Goal: Transaction & Acquisition: Purchase product/service

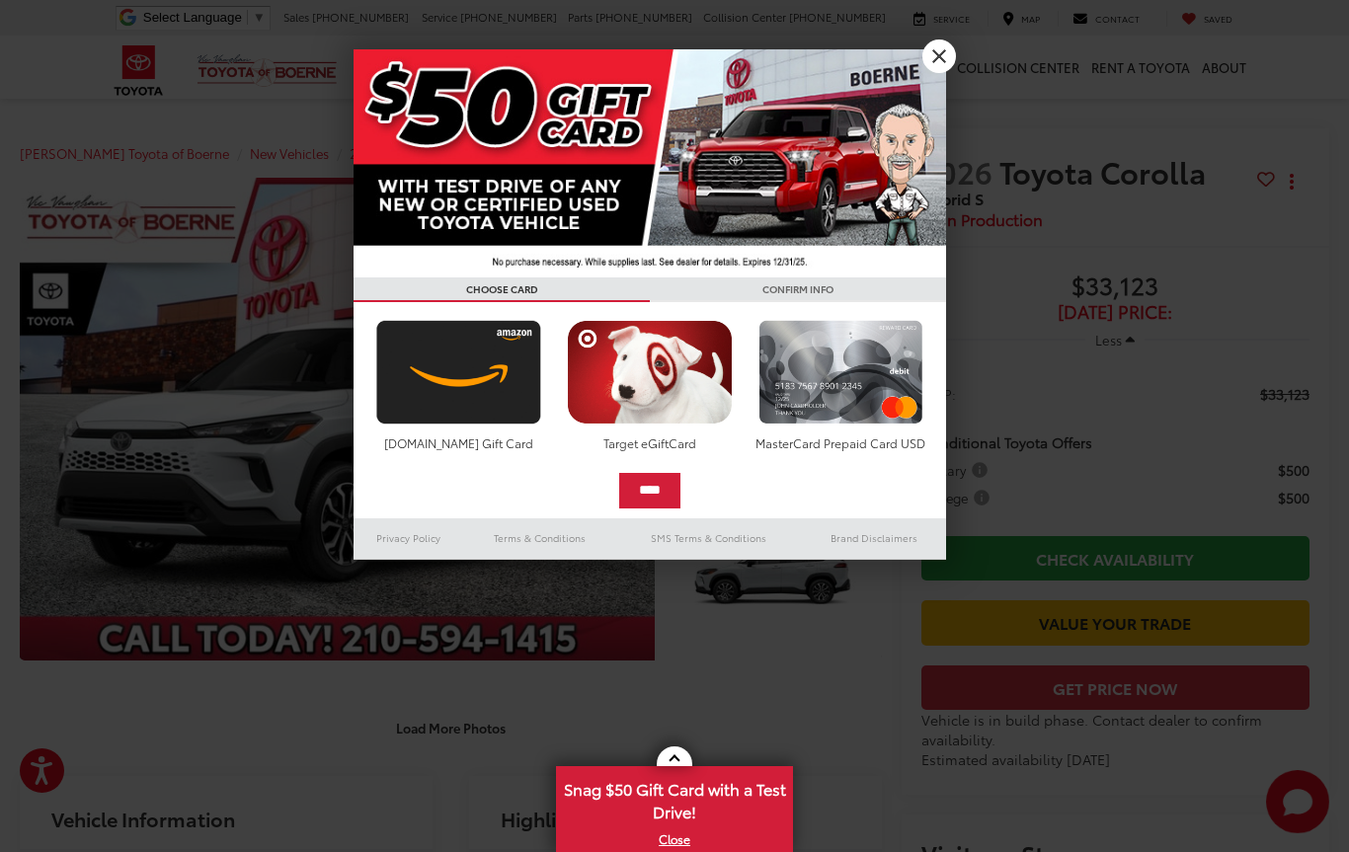
click at [947, 46] on link "X" at bounding box center [939, 56] width 34 height 34
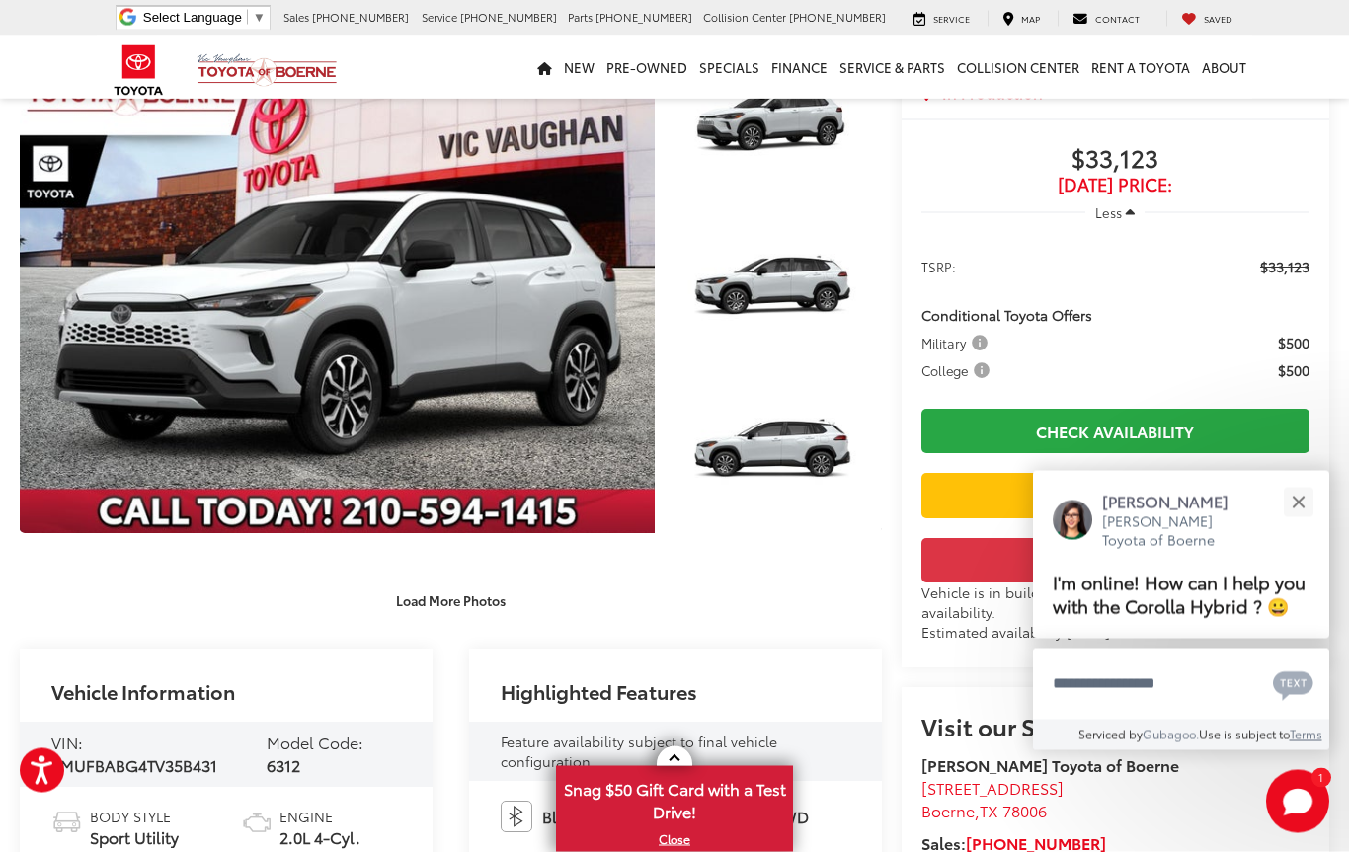
scroll to position [59, 0]
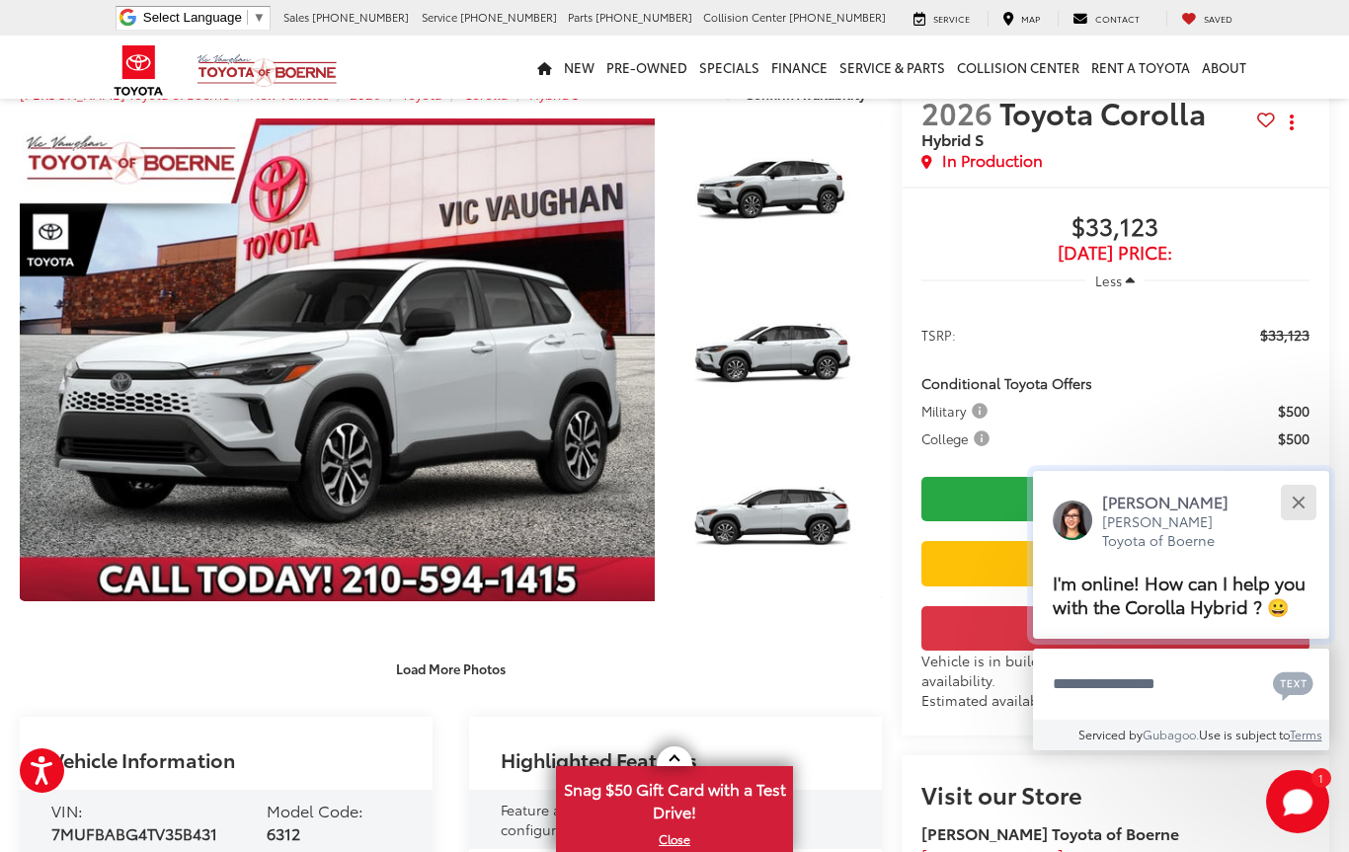
click at [1306, 491] on button "Close" at bounding box center [1298, 502] width 42 height 42
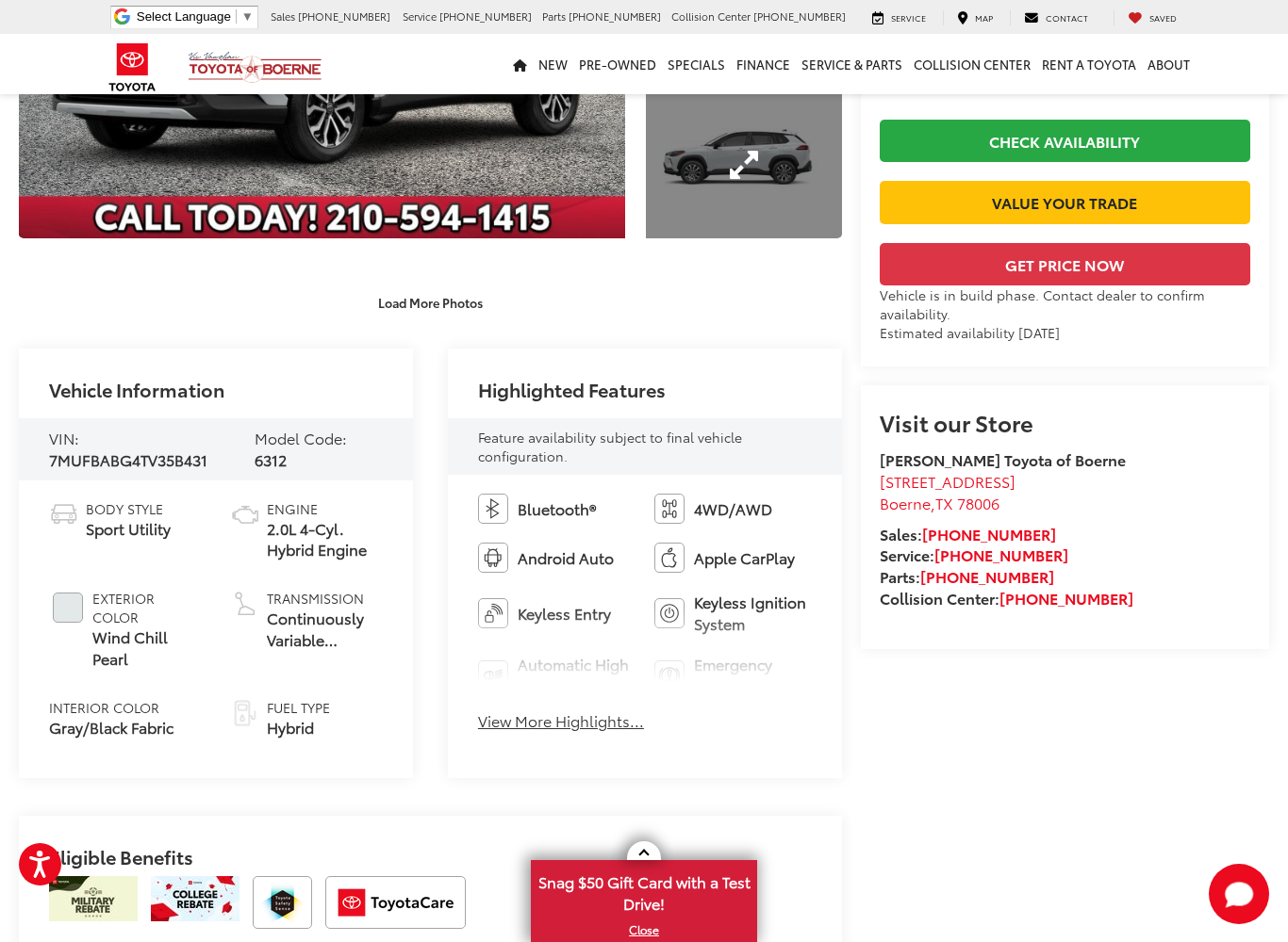
scroll to position [395, 0]
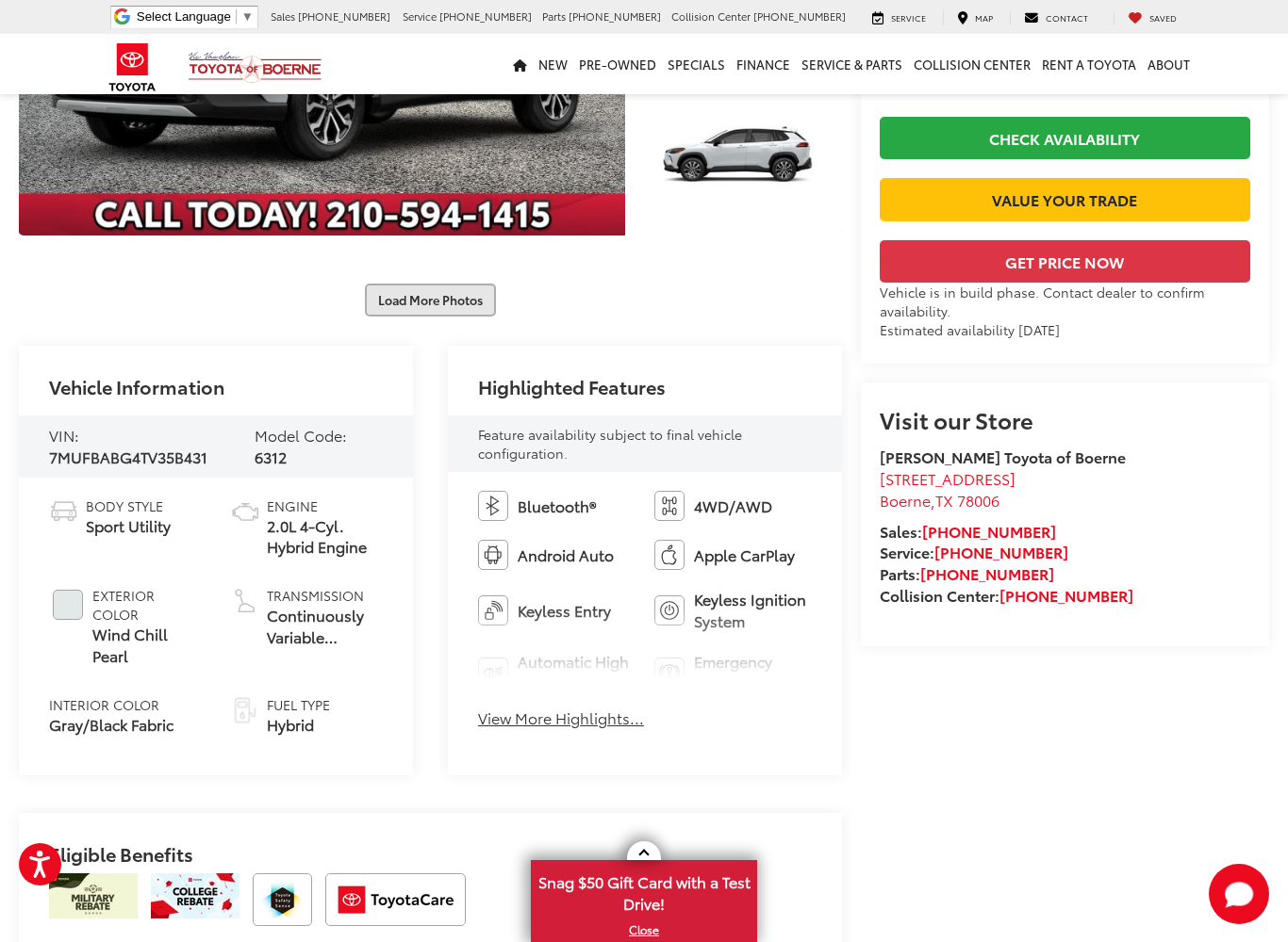
click at [475, 307] on button "Load More Photos" at bounding box center [430, 300] width 131 height 33
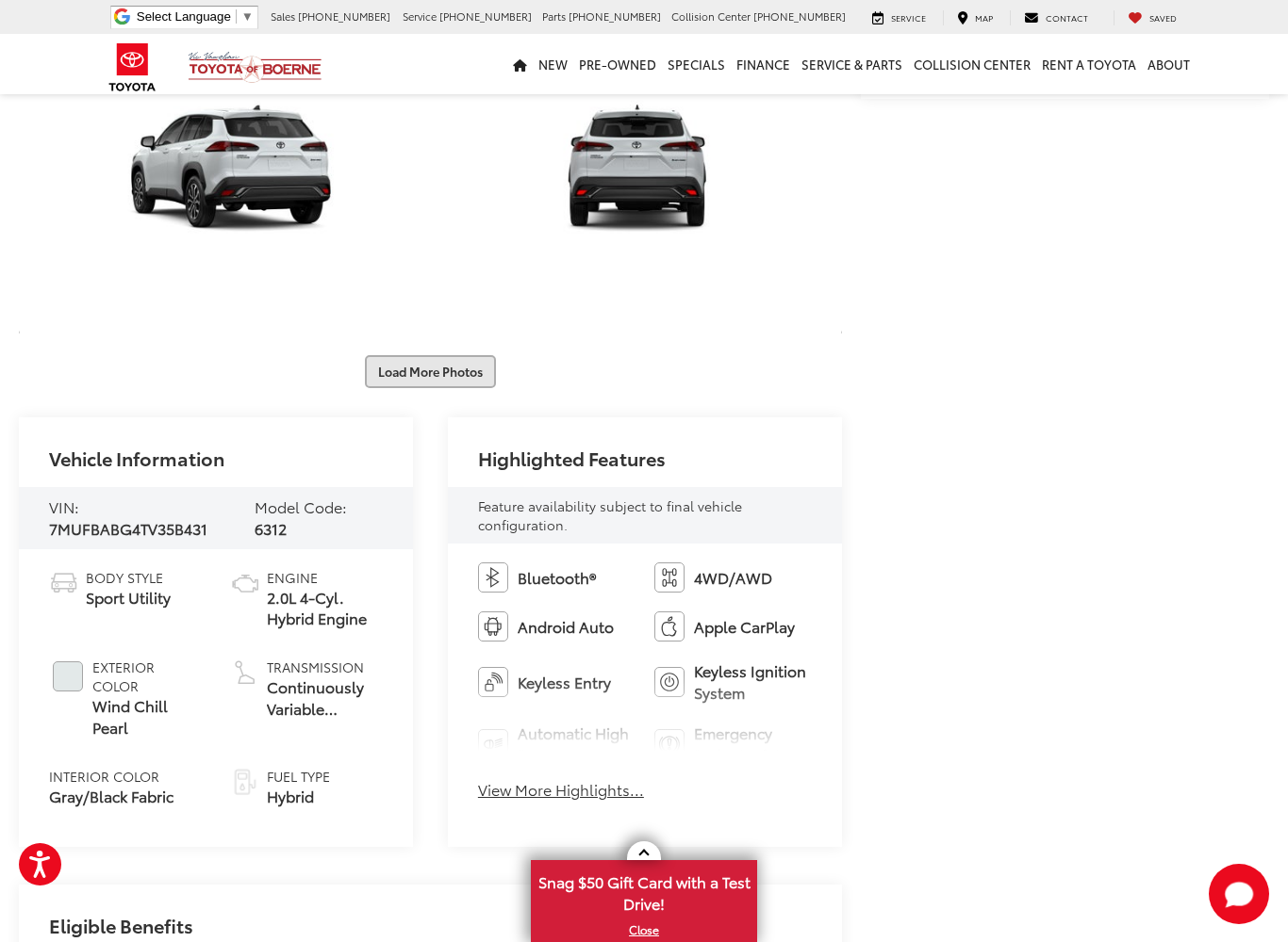
scroll to position [943, 0]
click at [464, 381] on button "Load More Photos" at bounding box center [430, 370] width 131 height 33
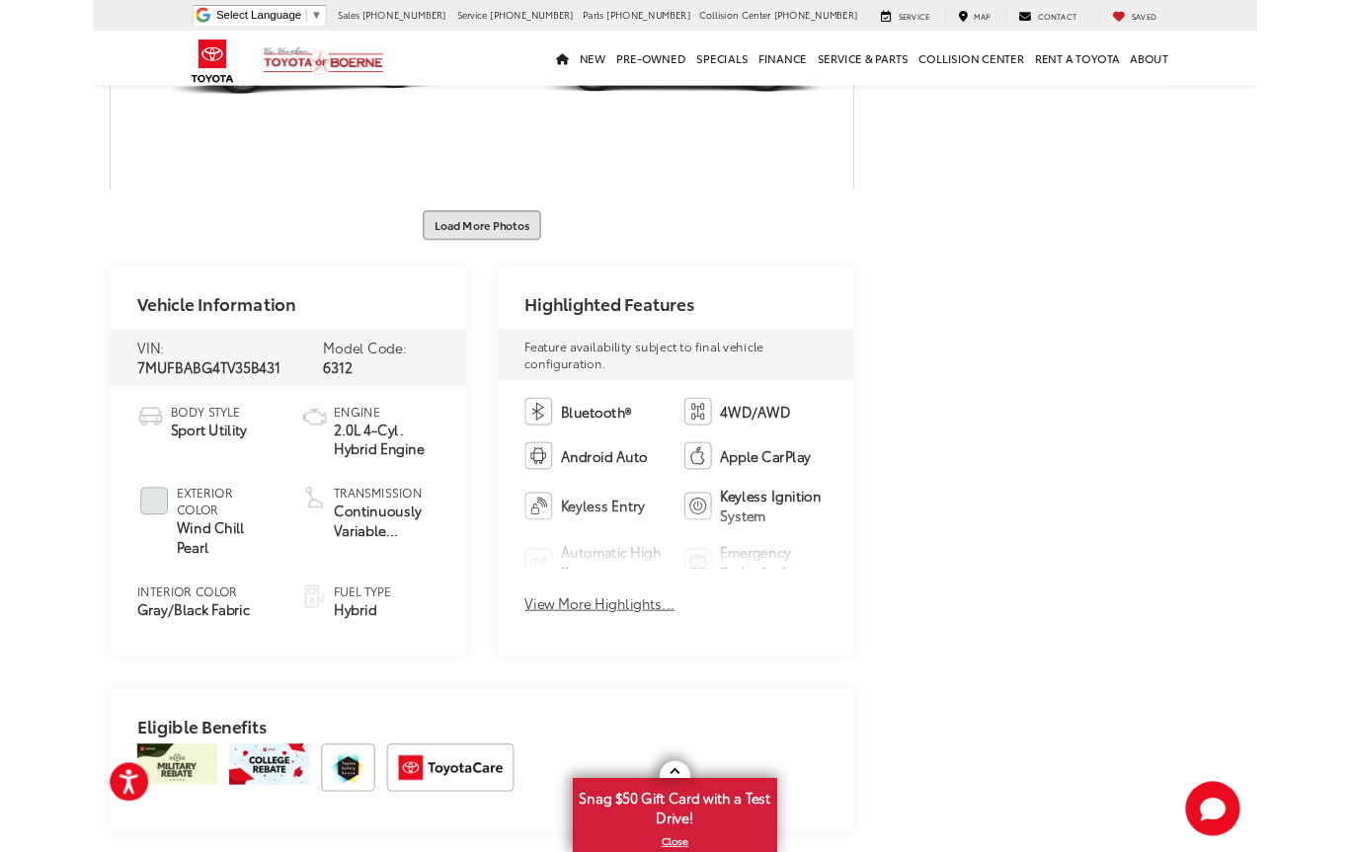
scroll to position [1787, 0]
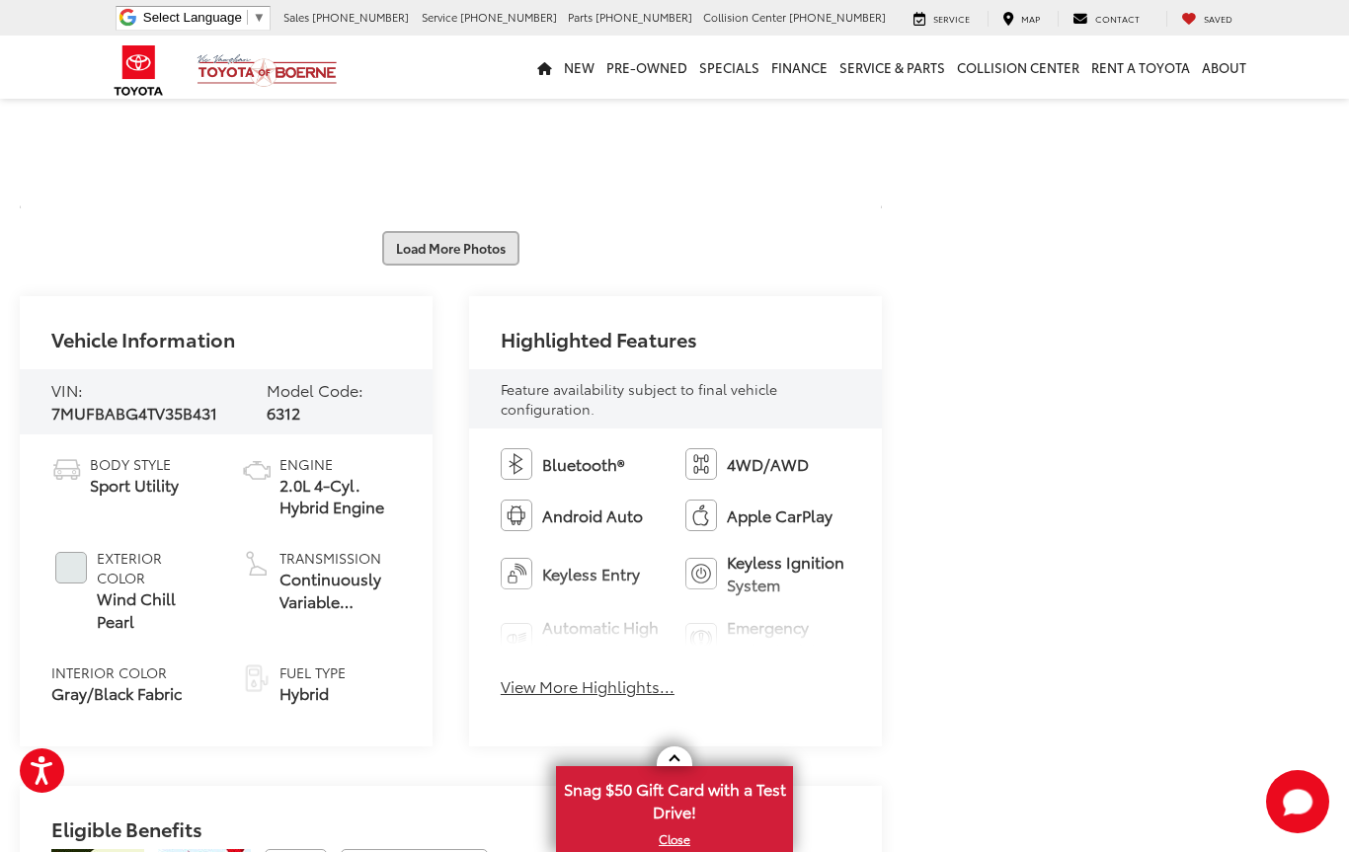
click at [483, 266] on button "Load More Photos" at bounding box center [450, 248] width 137 height 35
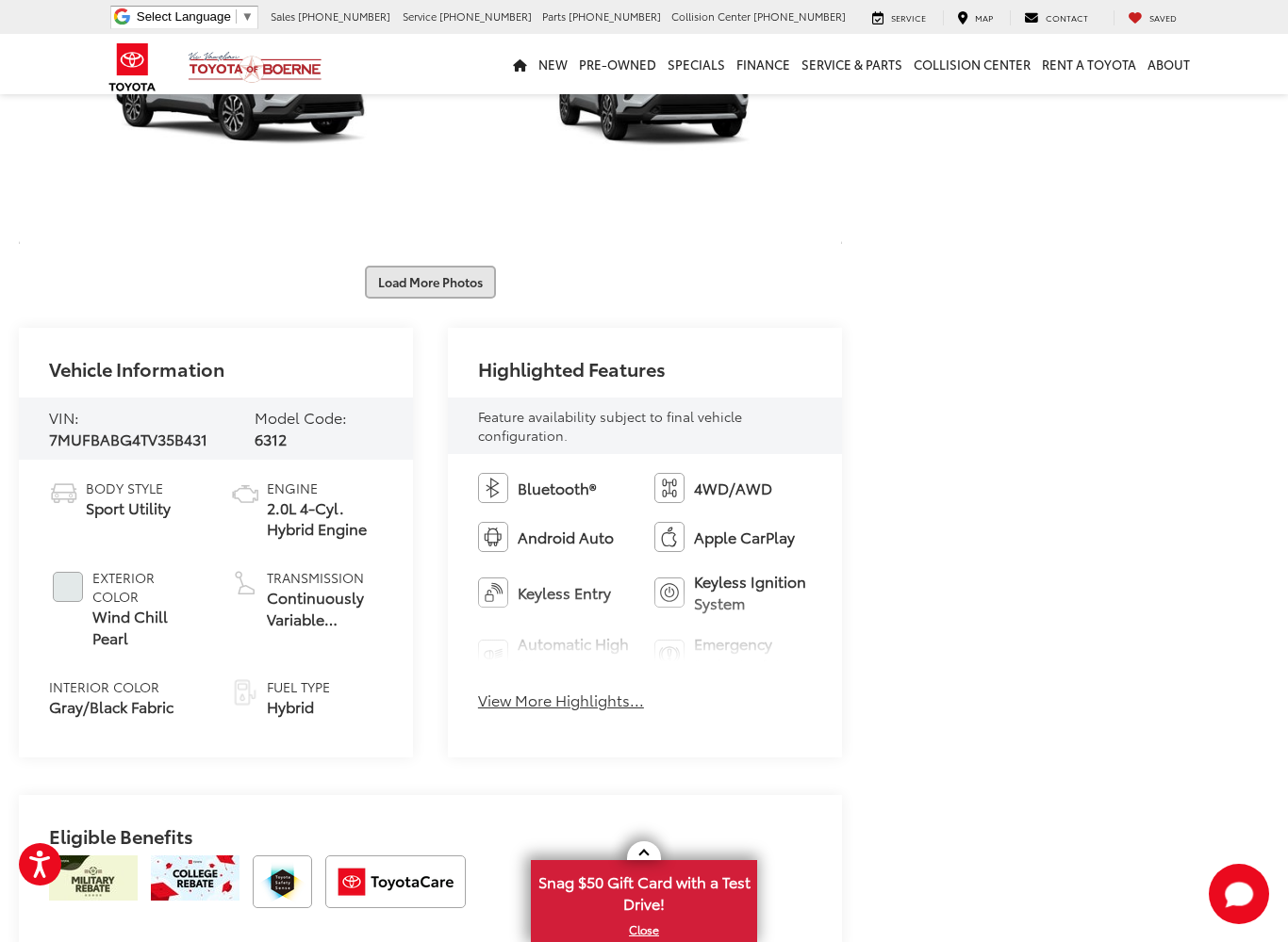
scroll to position [2281, 0]
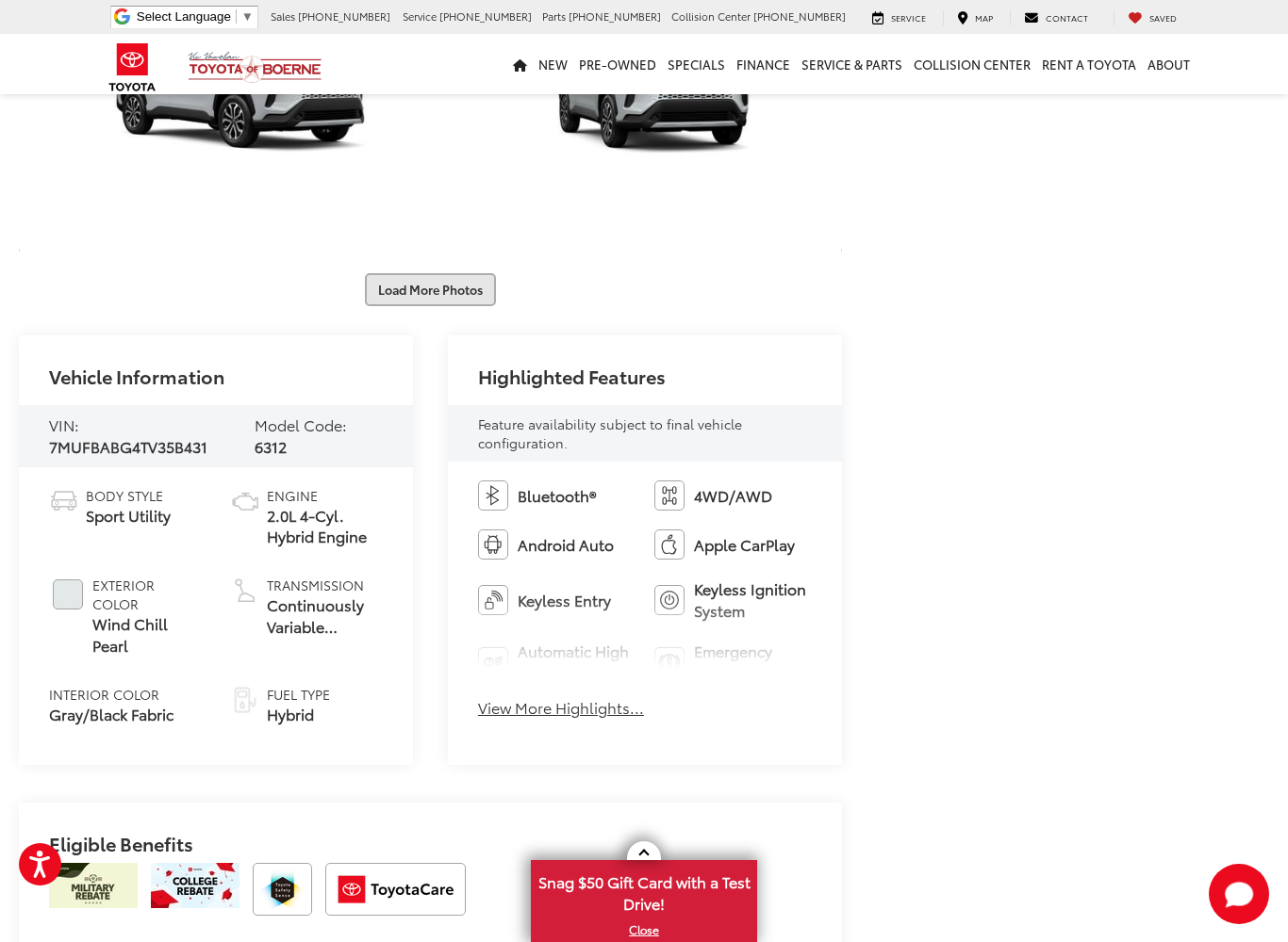
click at [467, 306] on button "Load More Photos" at bounding box center [430, 289] width 131 height 33
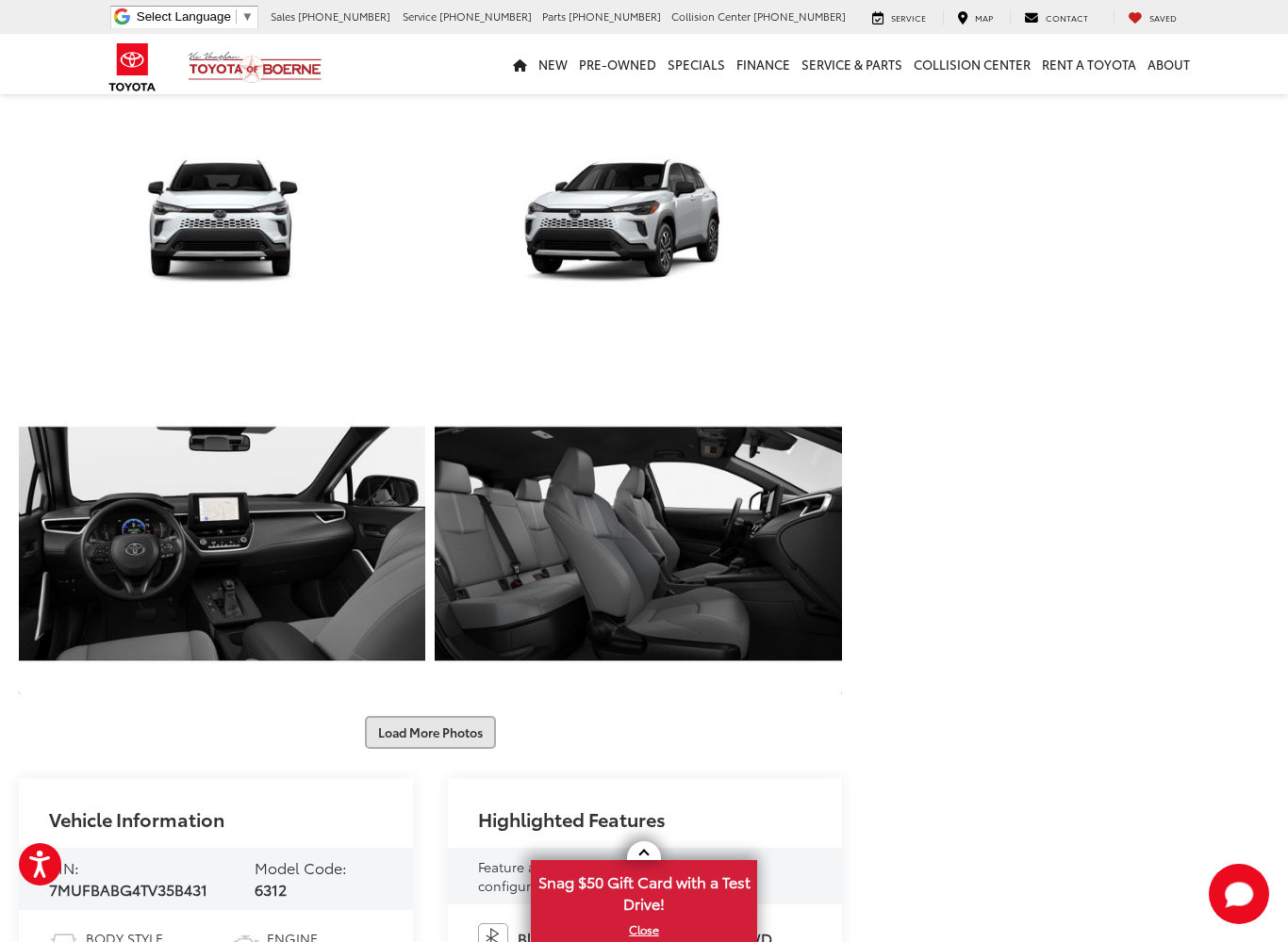
scroll to position [2486, 0]
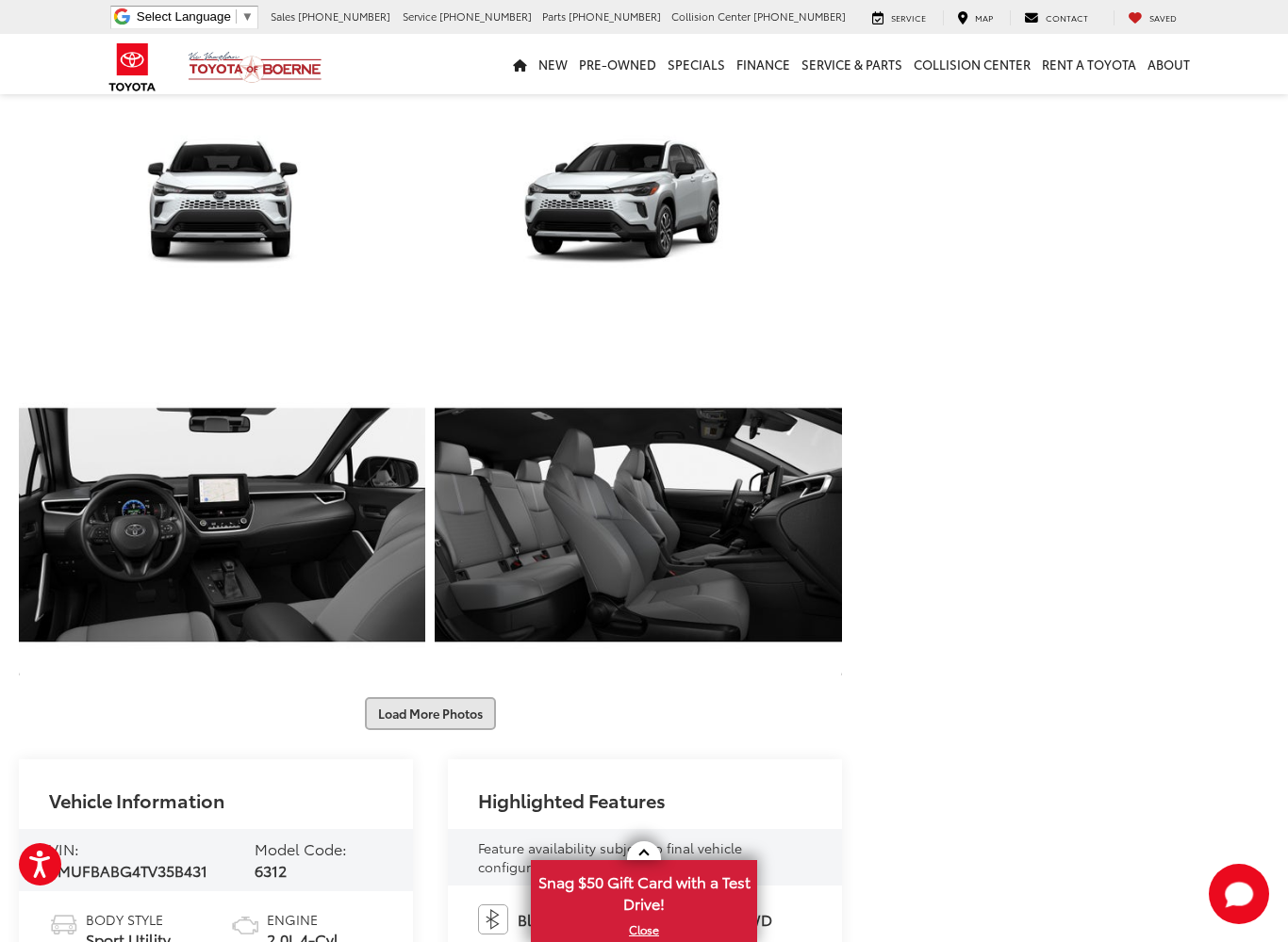
click at [461, 730] on button "Load More Photos" at bounding box center [430, 714] width 131 height 33
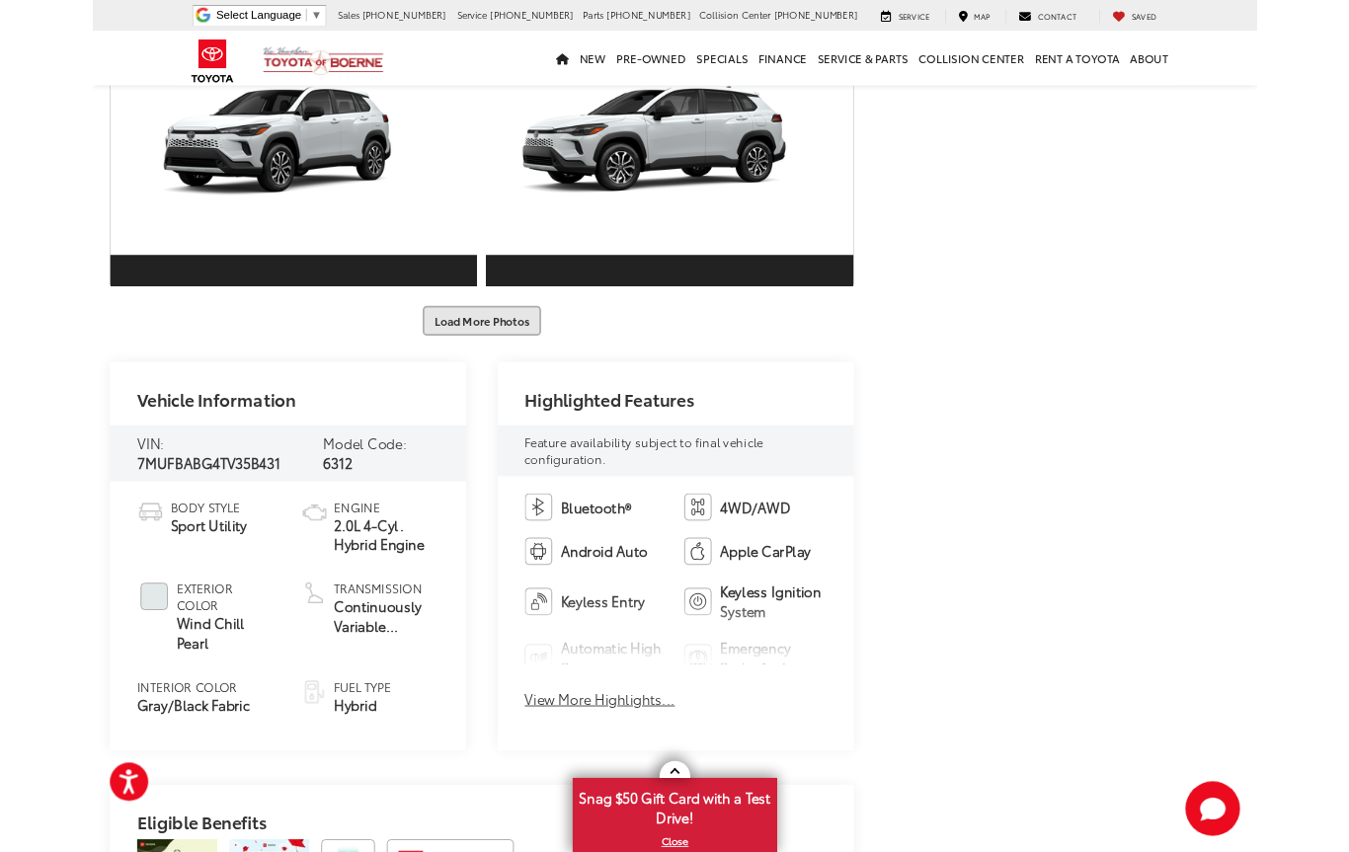
scroll to position [3637, 0]
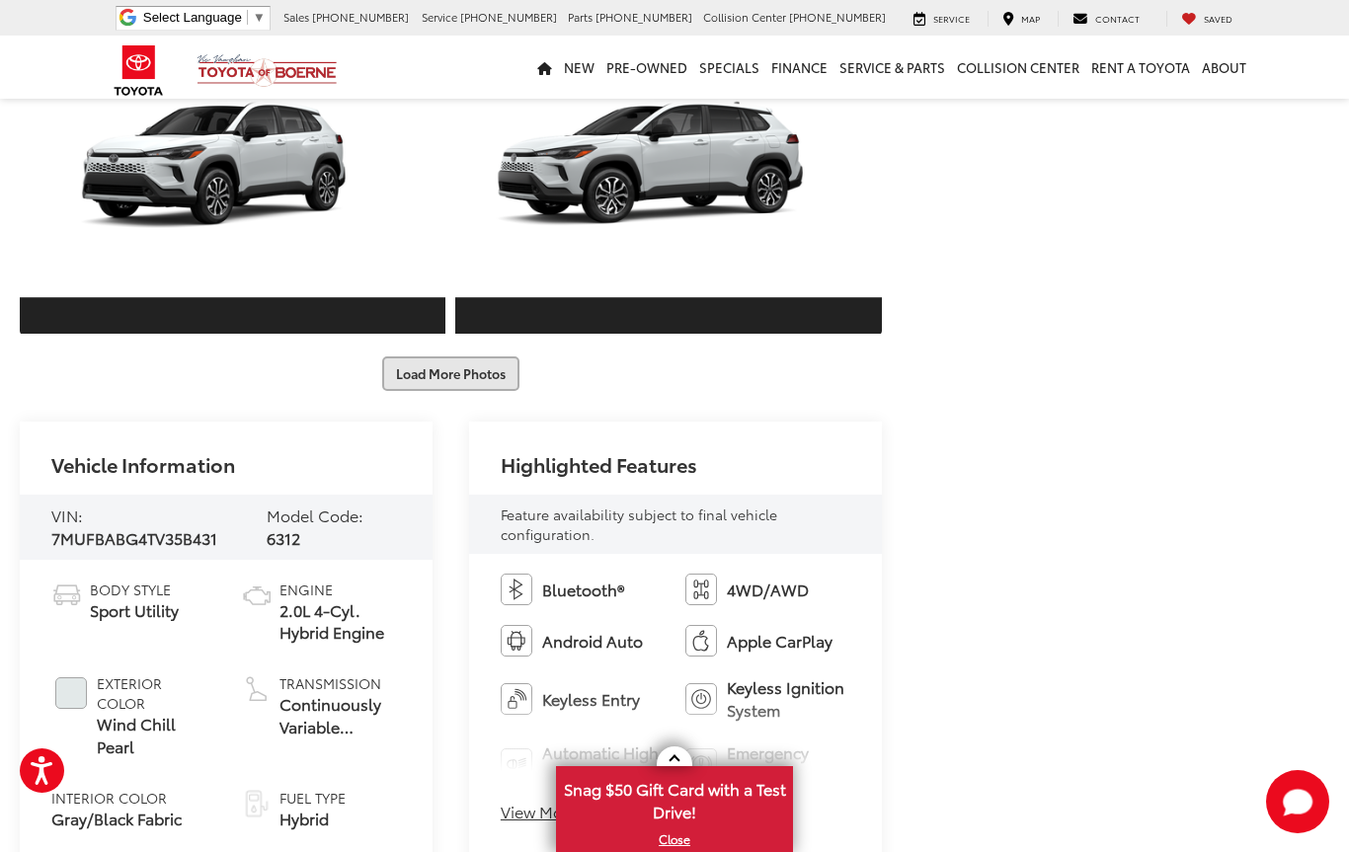
click at [469, 391] on button "Load More Photos" at bounding box center [450, 373] width 137 height 35
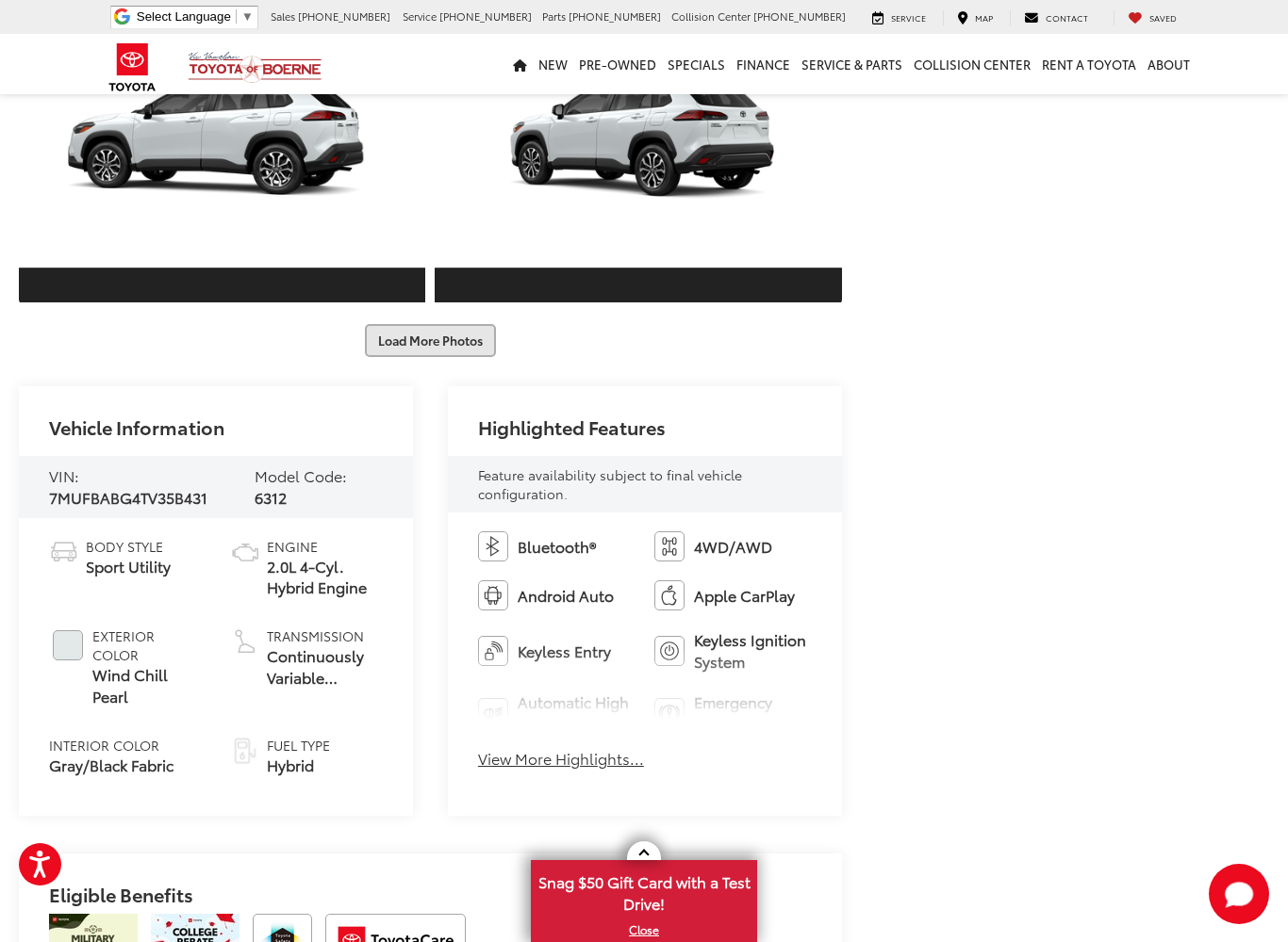
scroll to position [4117, 0]
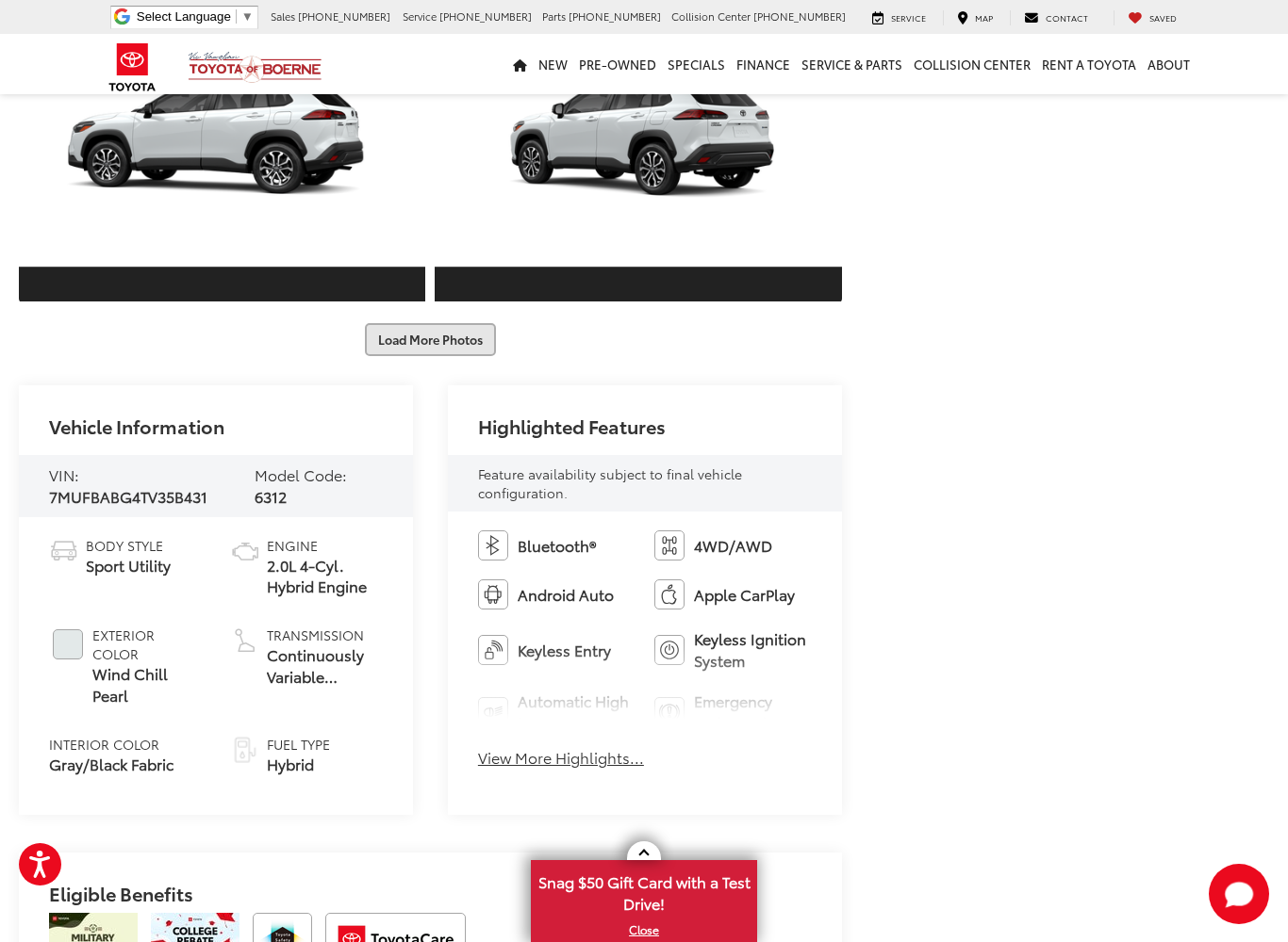
click at [476, 356] on button "Load More Photos" at bounding box center [430, 340] width 131 height 33
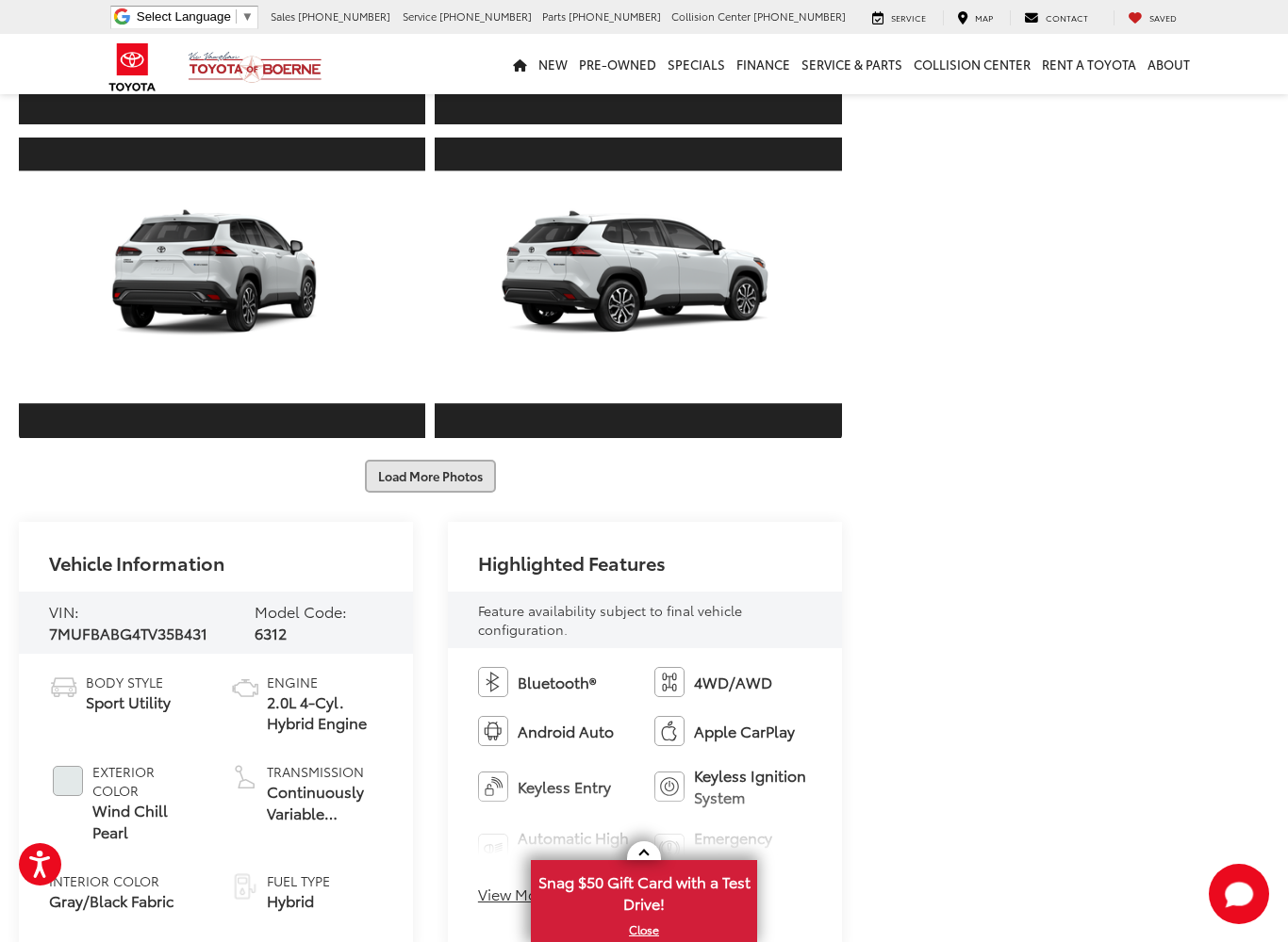
scroll to position [4611, 0]
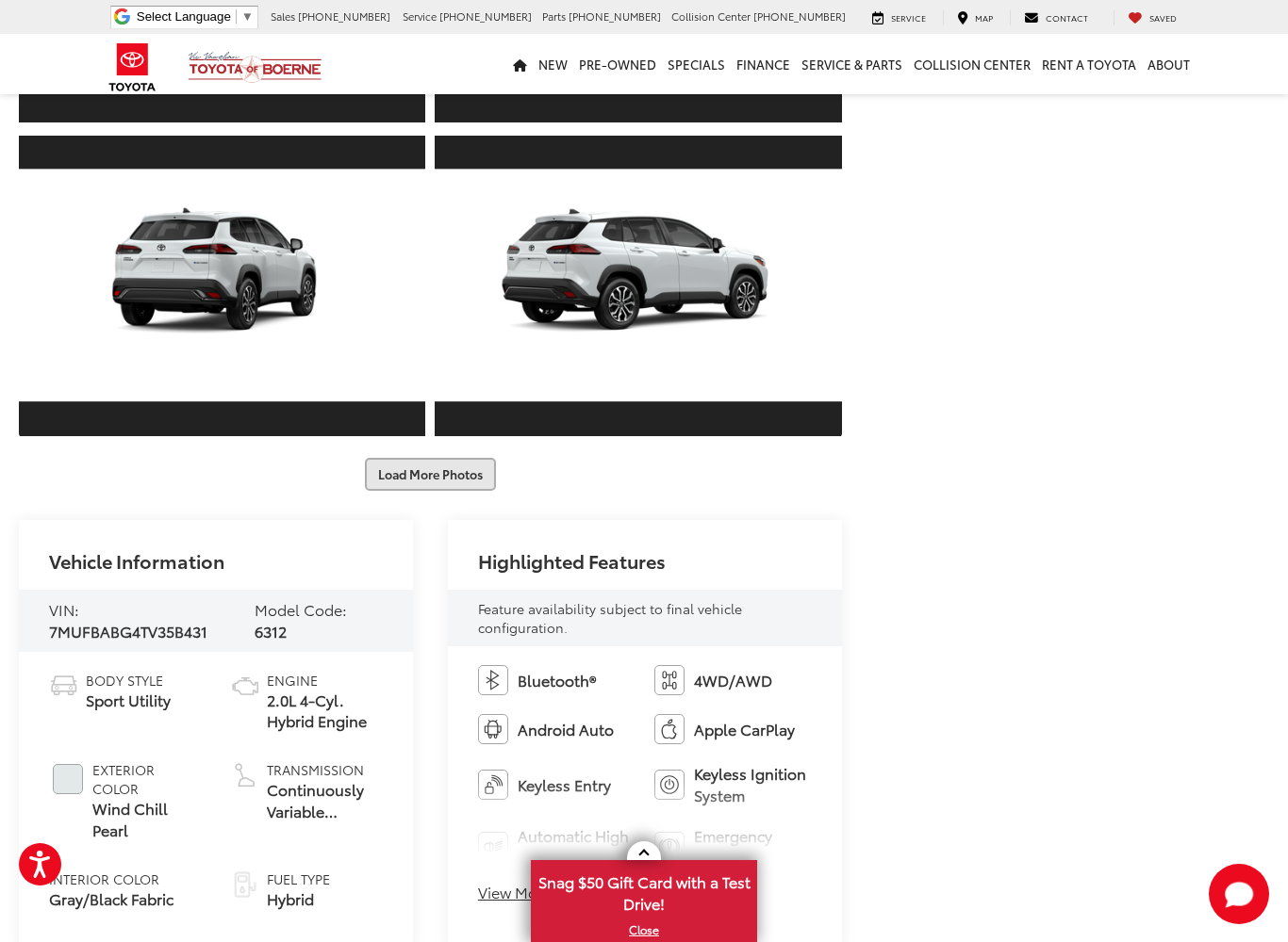
click at [452, 491] on button "Load More Photos" at bounding box center [430, 474] width 131 height 33
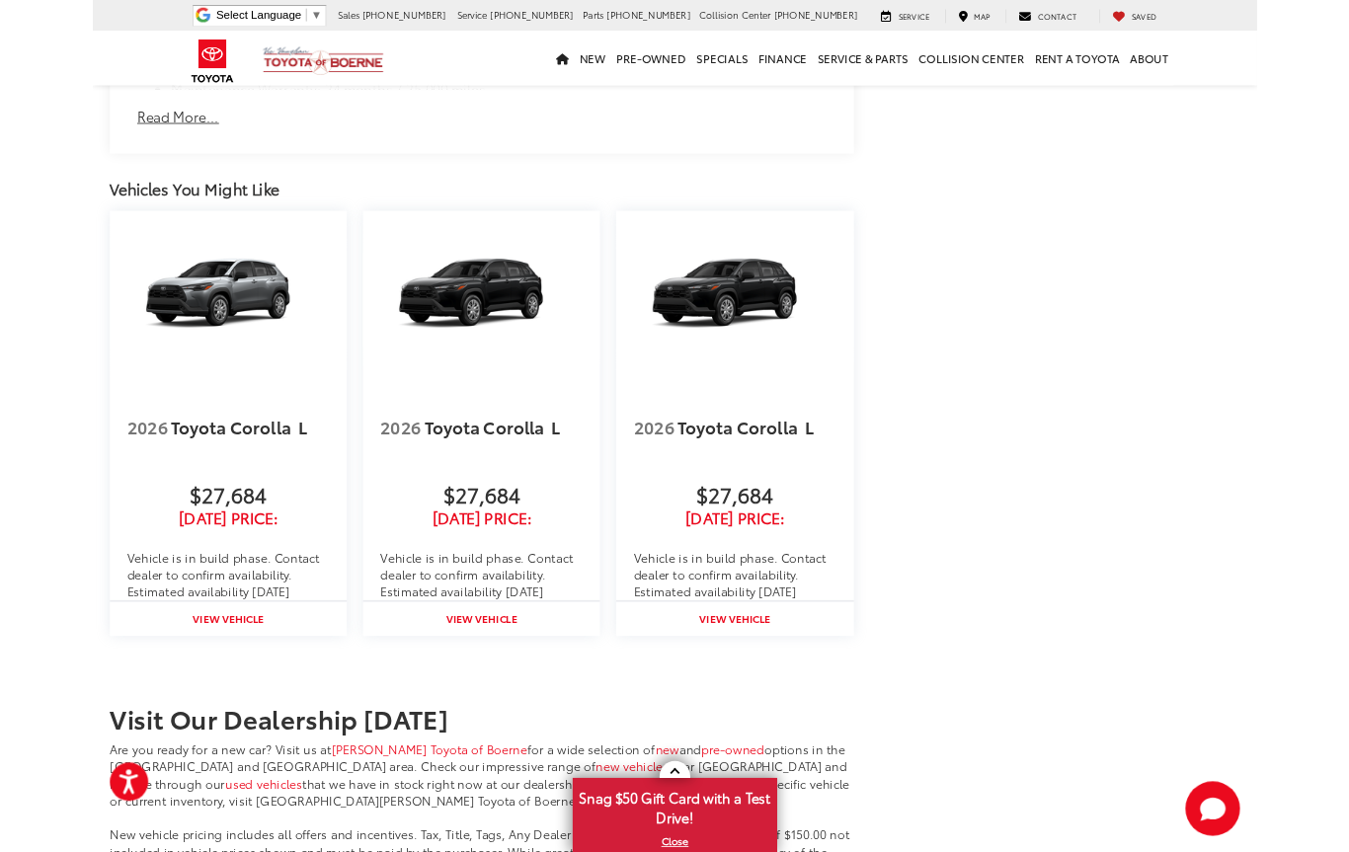
scroll to position [7635, 0]
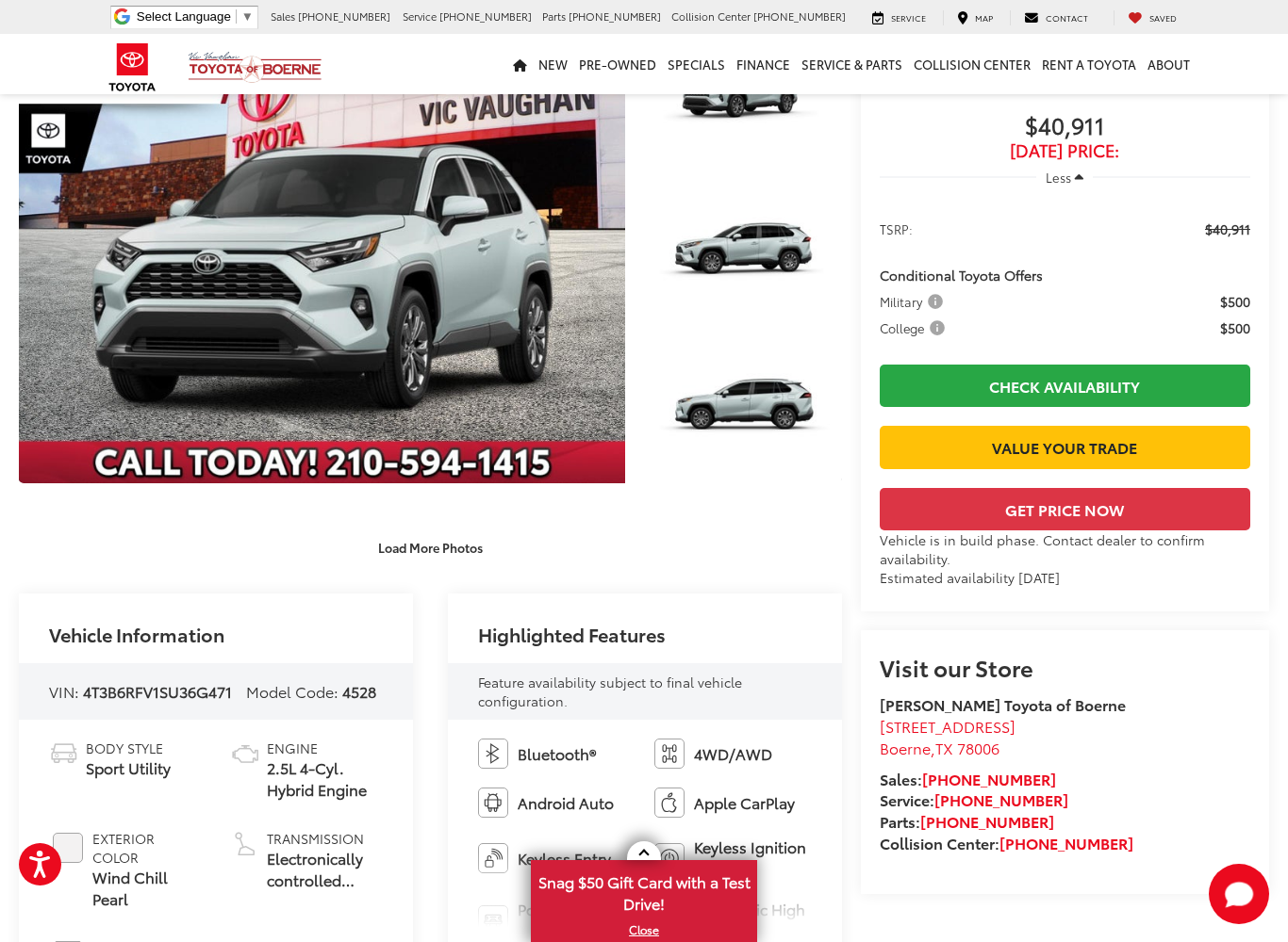
scroll to position [149, 0]
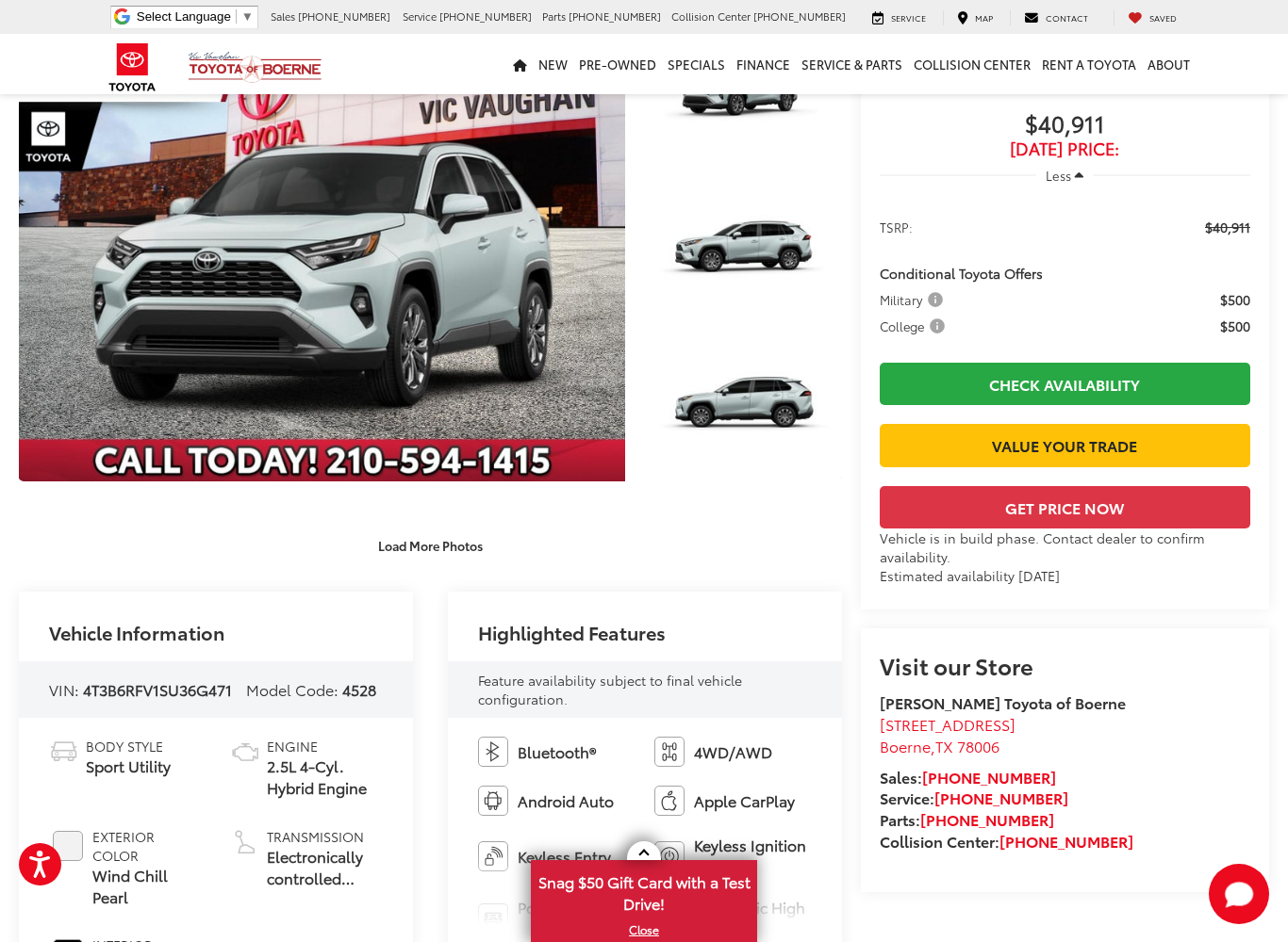
click at [470, 502] on div "1 / 40 Load More Photos" at bounding box center [431, 292] width 823 height 542
click at [445, 559] on button "Load More Photos" at bounding box center [430, 546] width 131 height 33
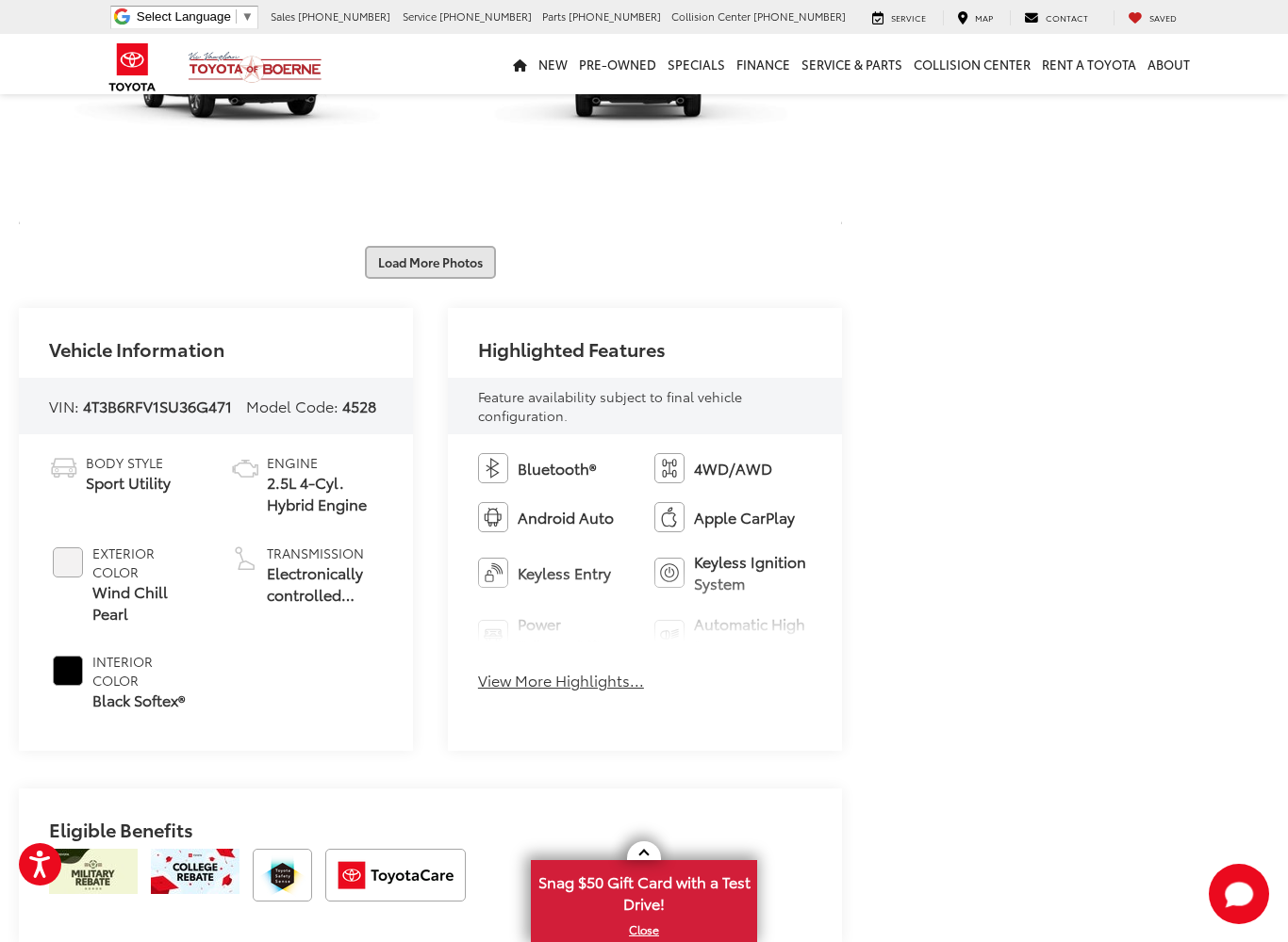
scroll to position [1033, 0]
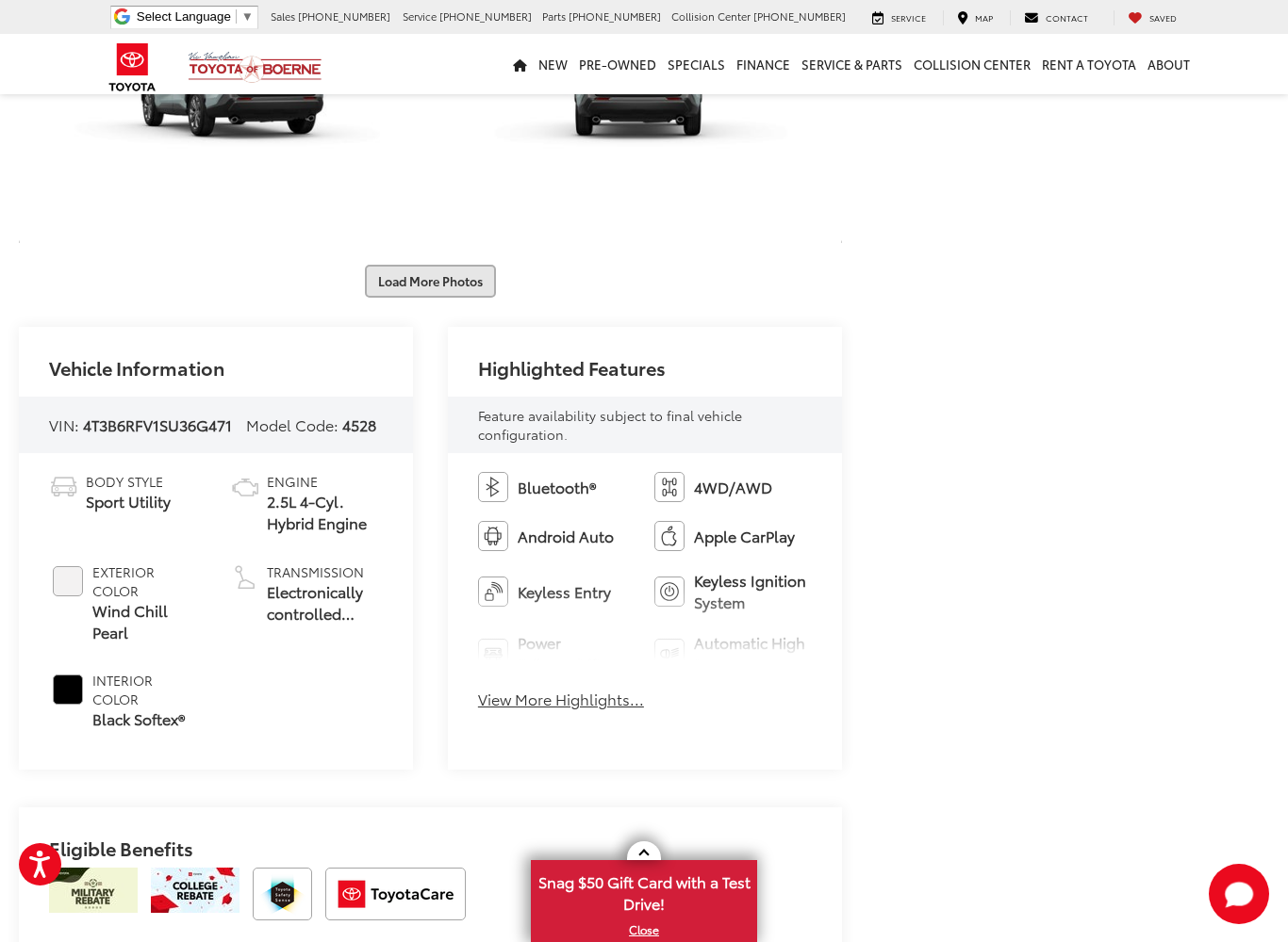
click at [480, 294] on button "Load More Photos" at bounding box center [430, 281] width 131 height 33
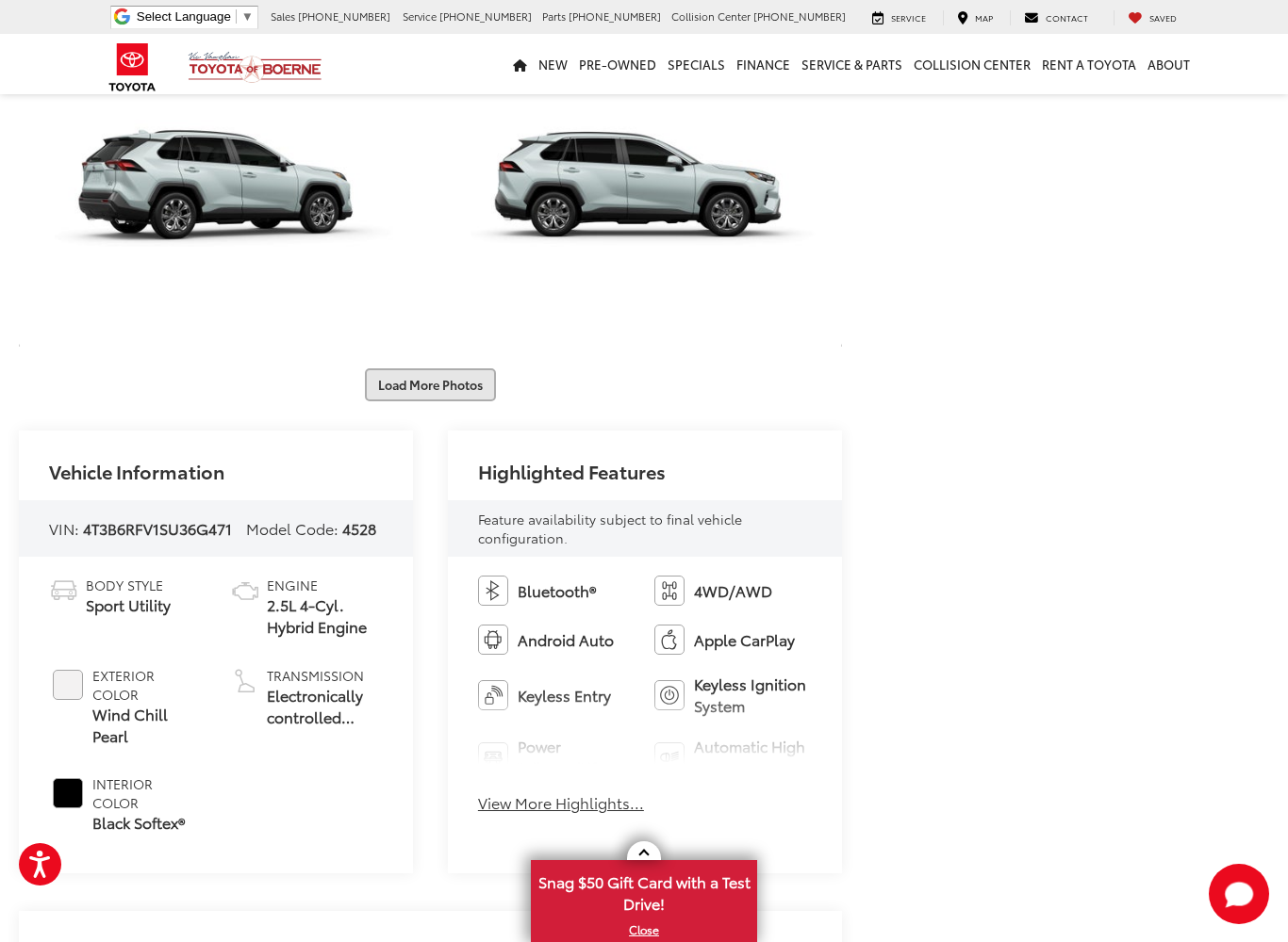
scroll to position [1571, 0]
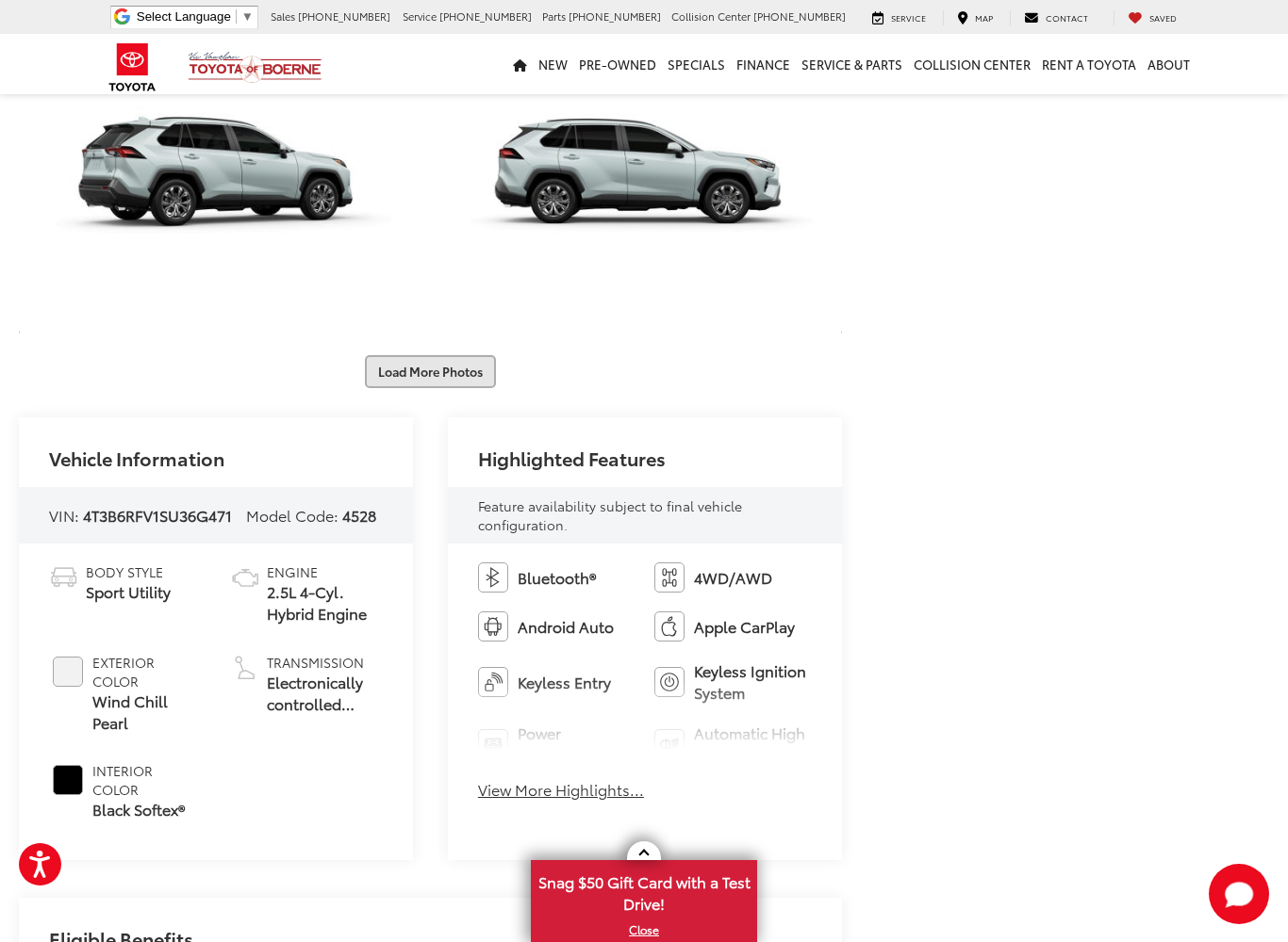
click at [463, 388] on button "Load More Photos" at bounding box center [430, 371] width 131 height 33
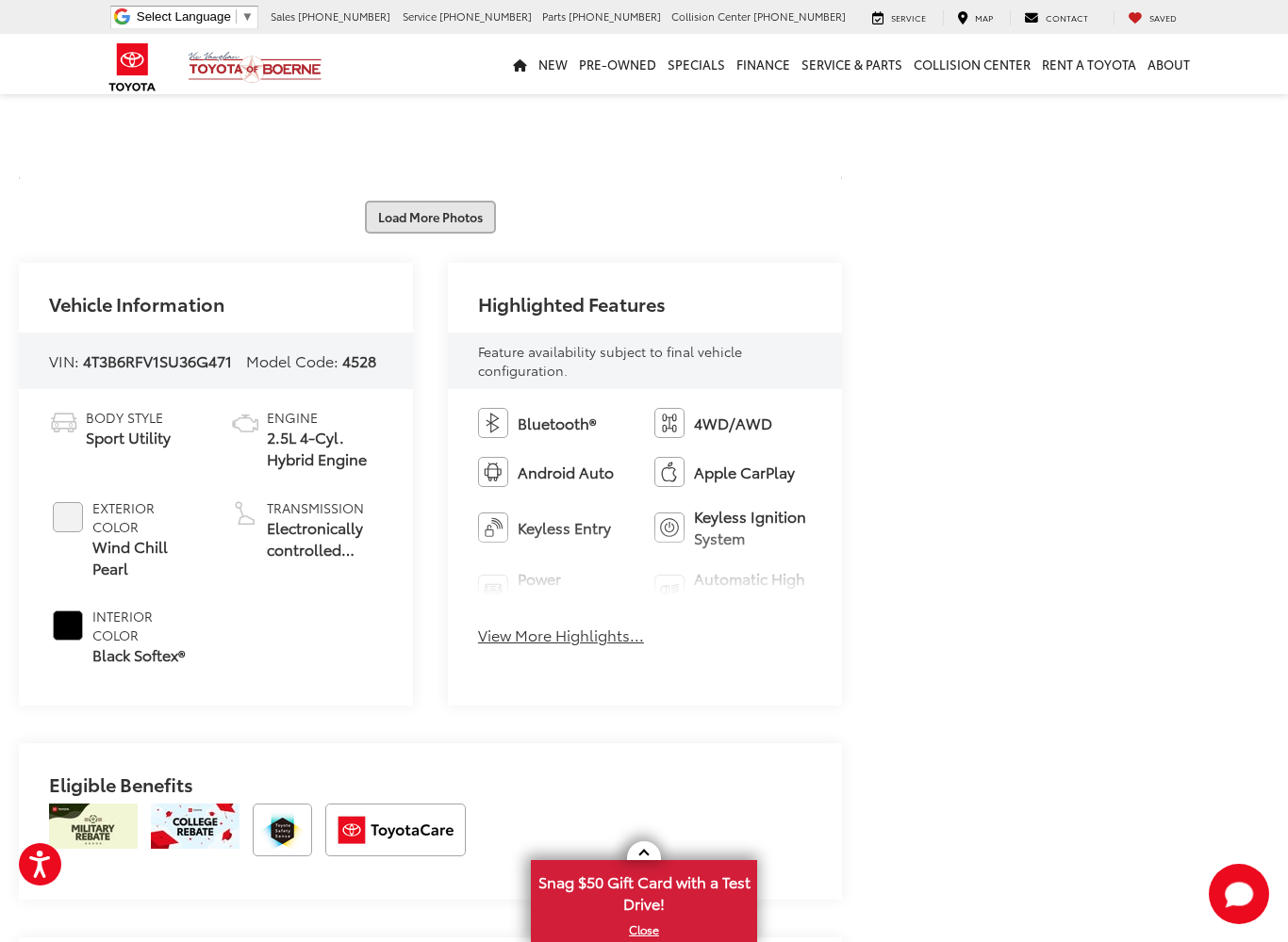
scroll to position [2352, 0]
click at [493, 236] on button "Load More Photos" at bounding box center [430, 219] width 131 height 33
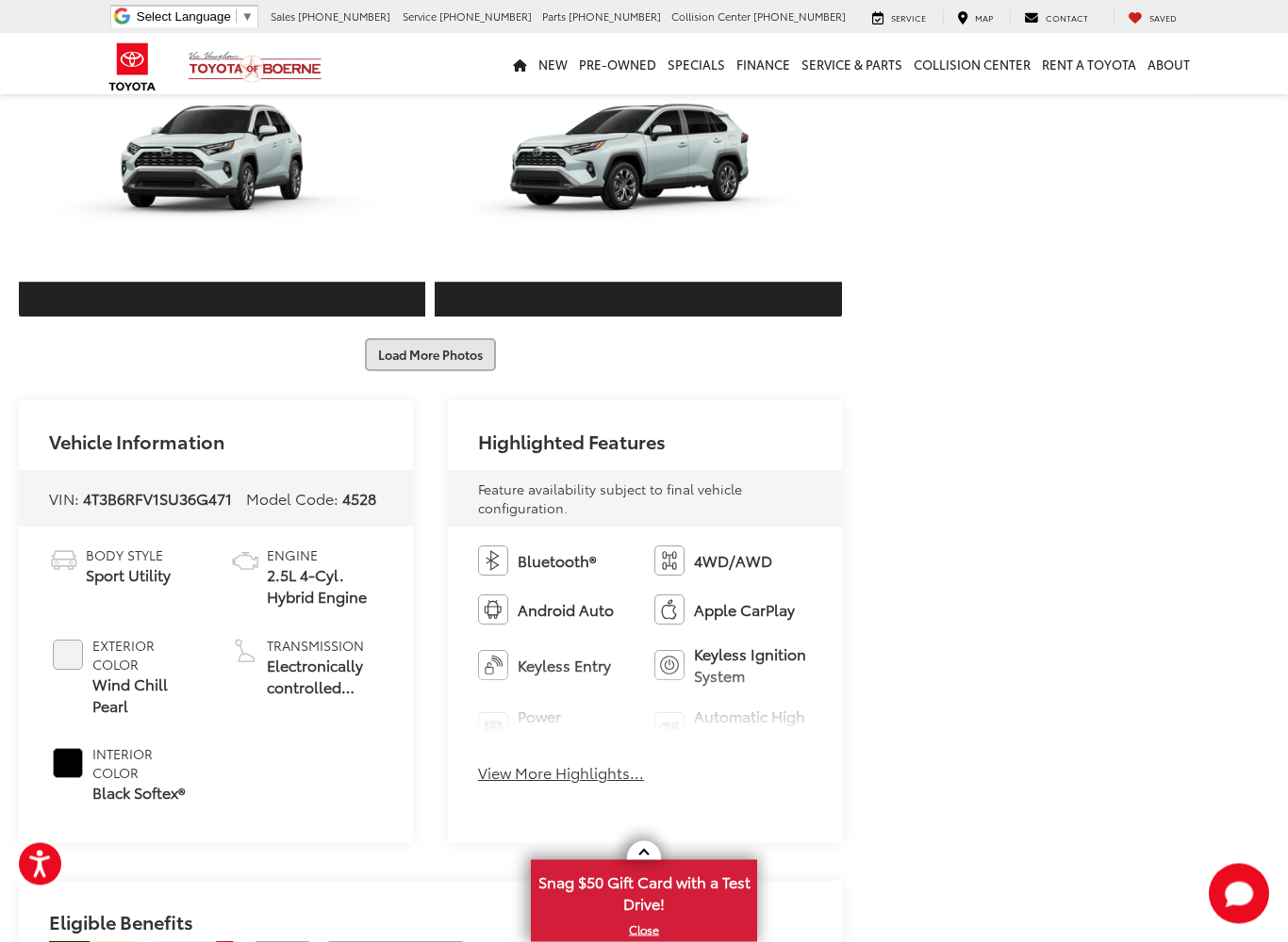
scroll to position [2943, 0]
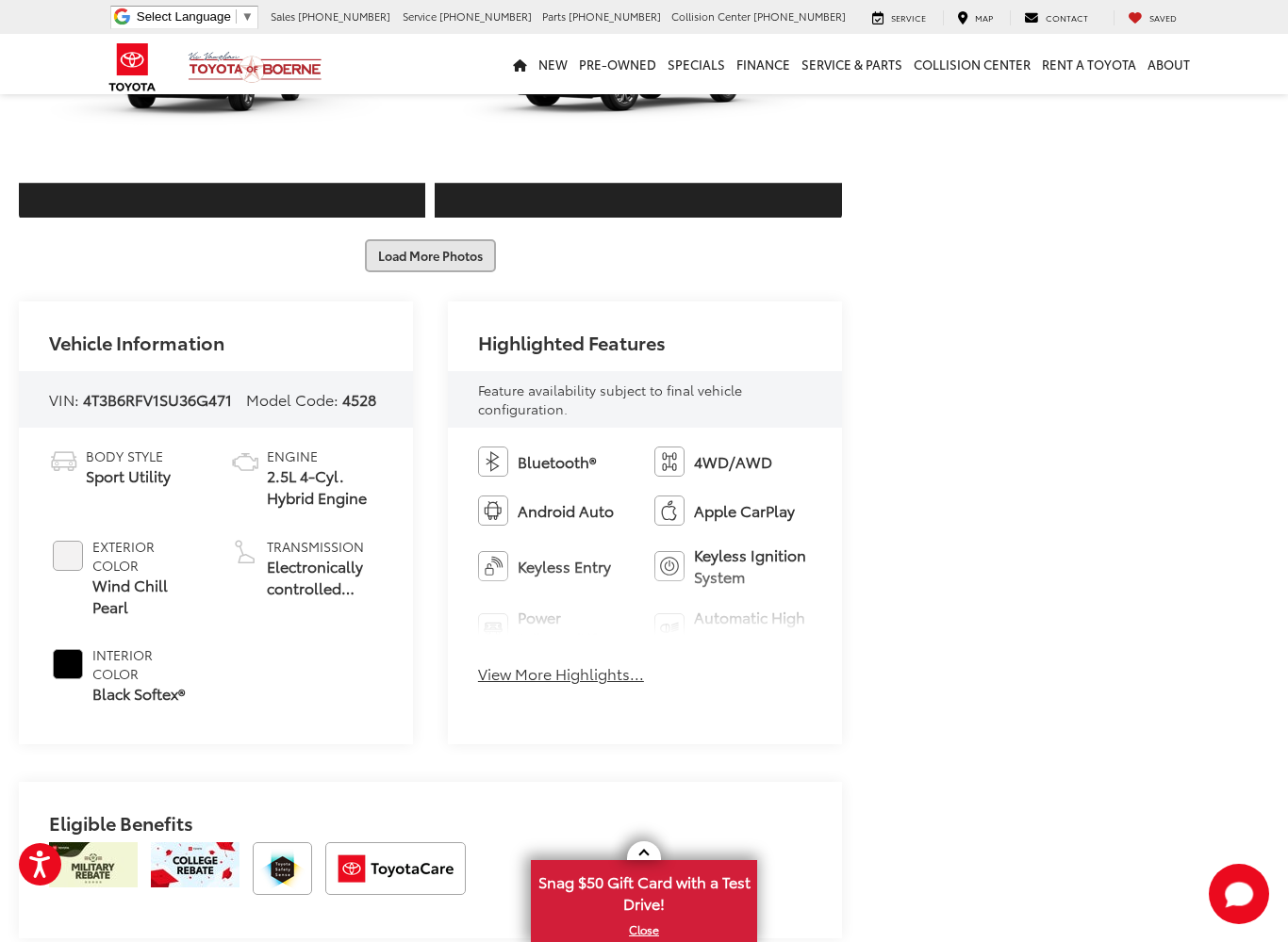
click at [484, 272] on button "Load More Photos" at bounding box center [430, 256] width 131 height 33
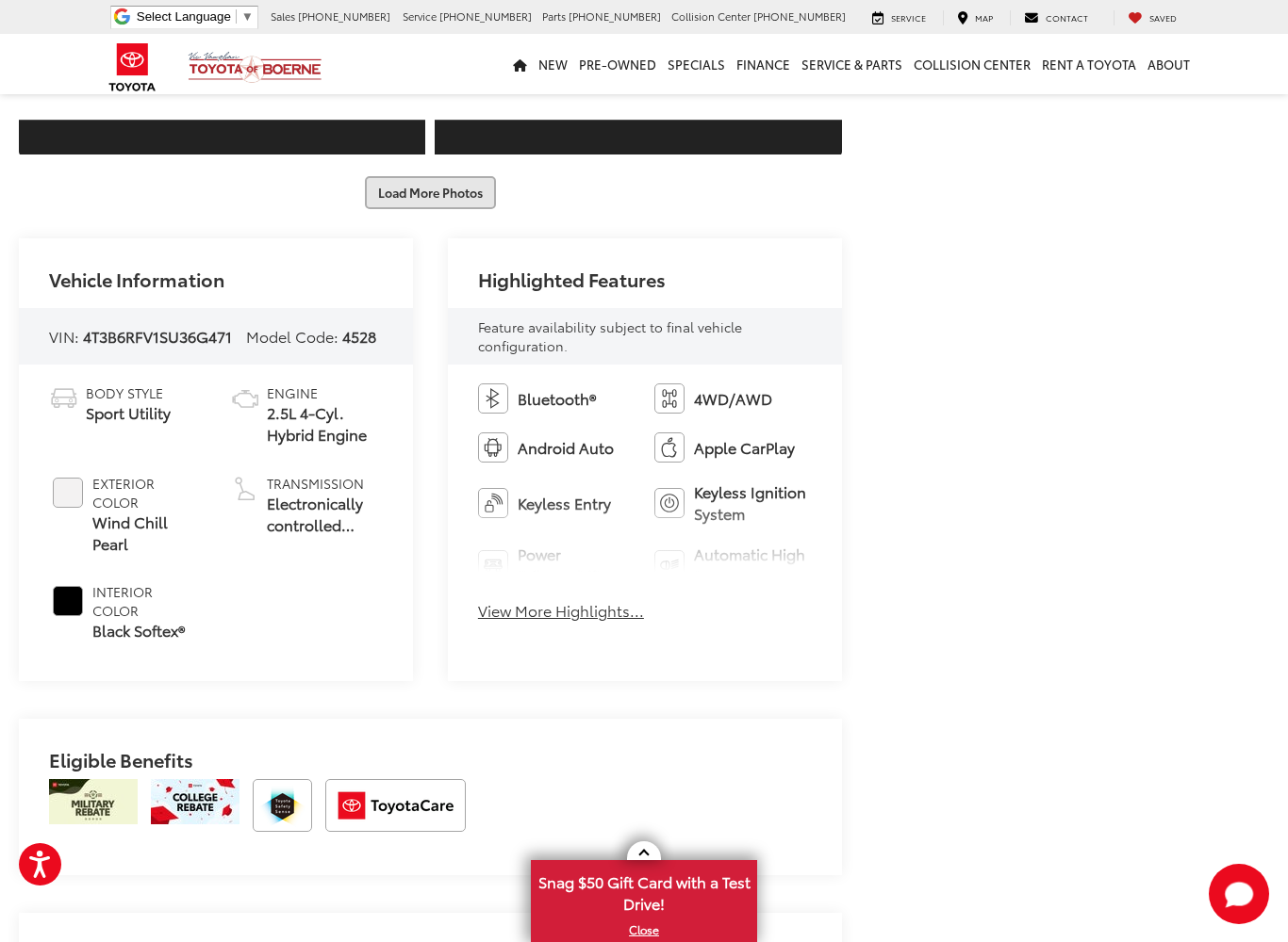
scroll to position [3643, 0]
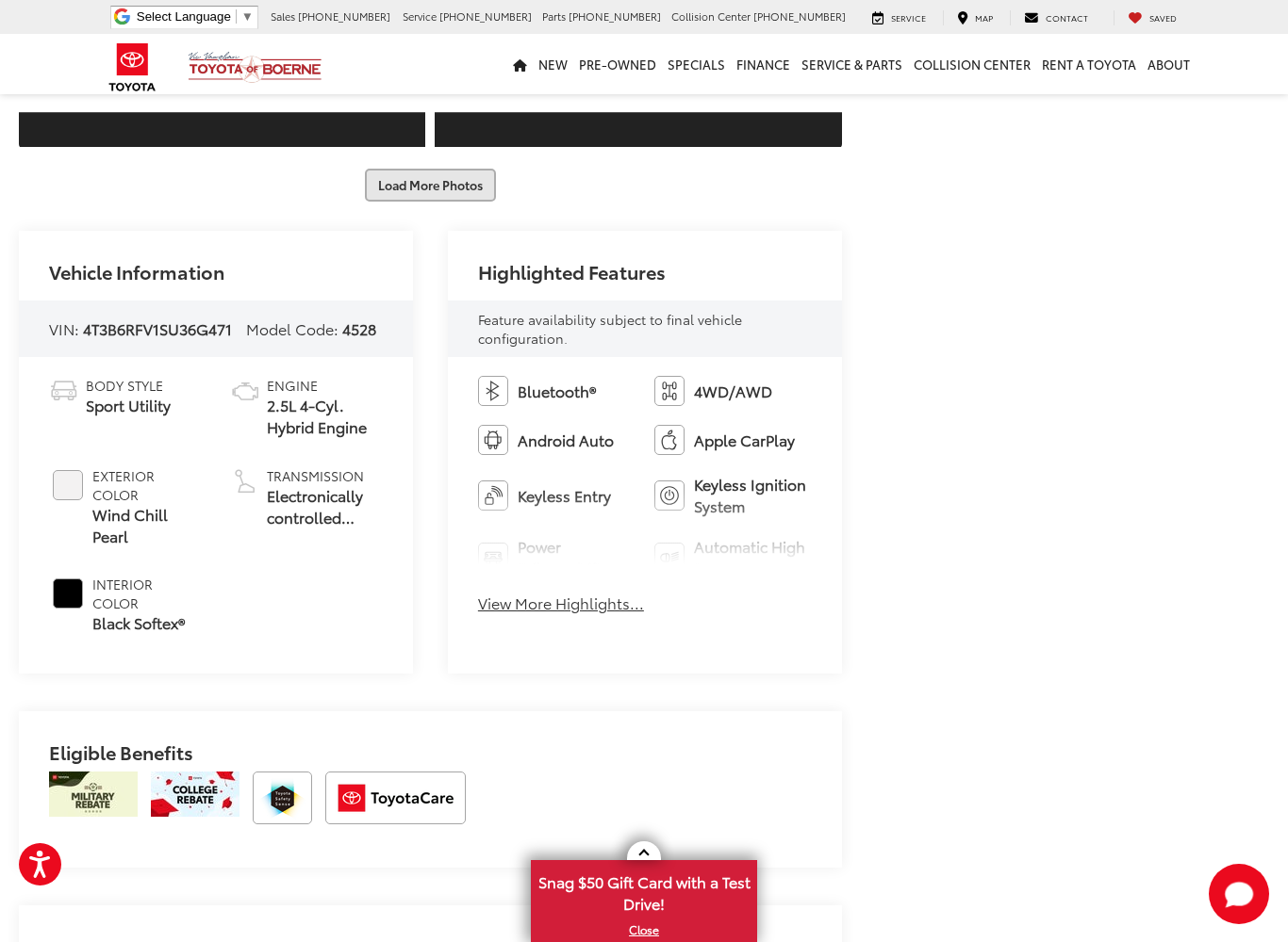
click at [488, 201] on button "Load More Photos" at bounding box center [430, 185] width 131 height 33
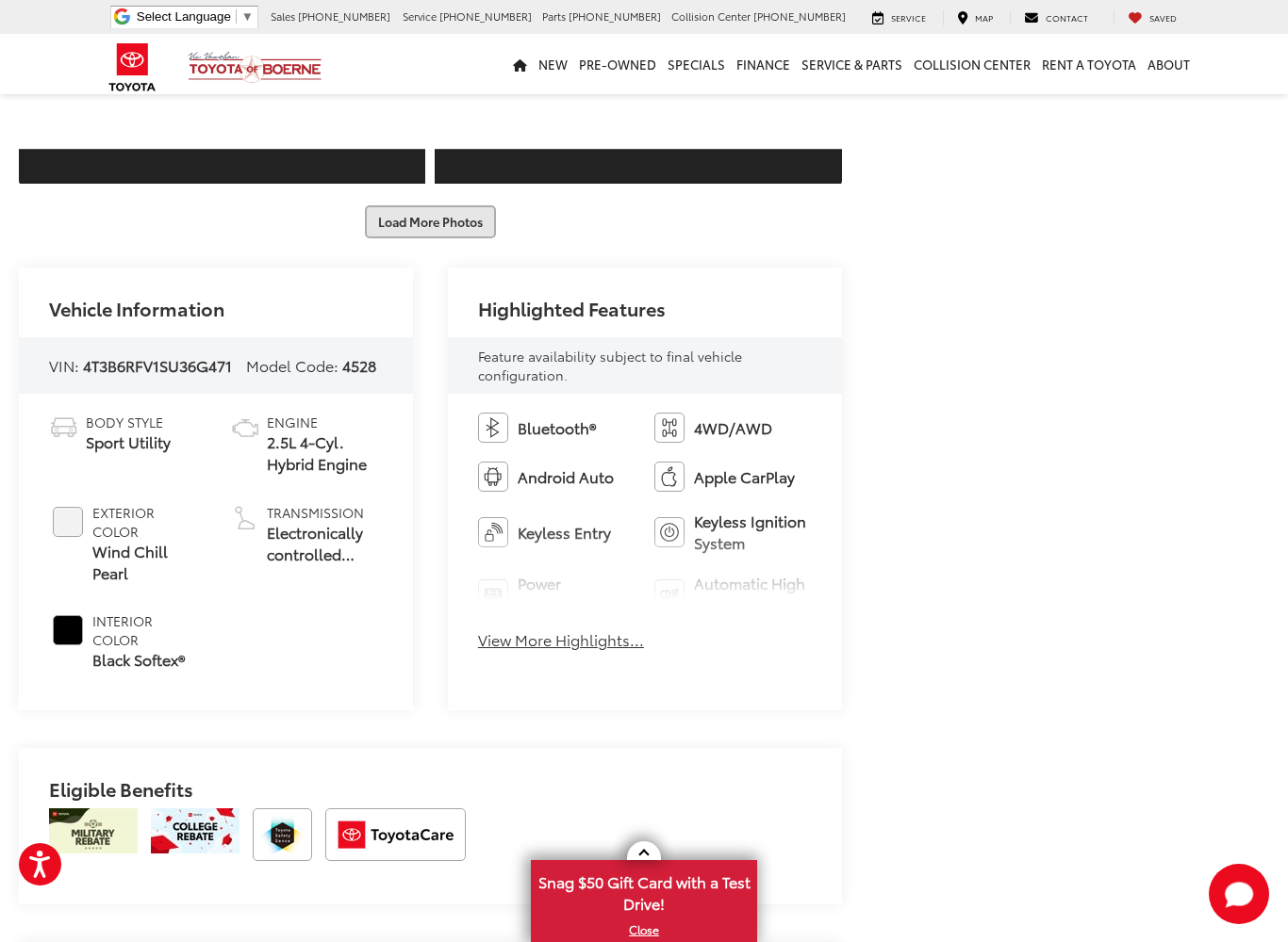
scroll to position [4239, 0]
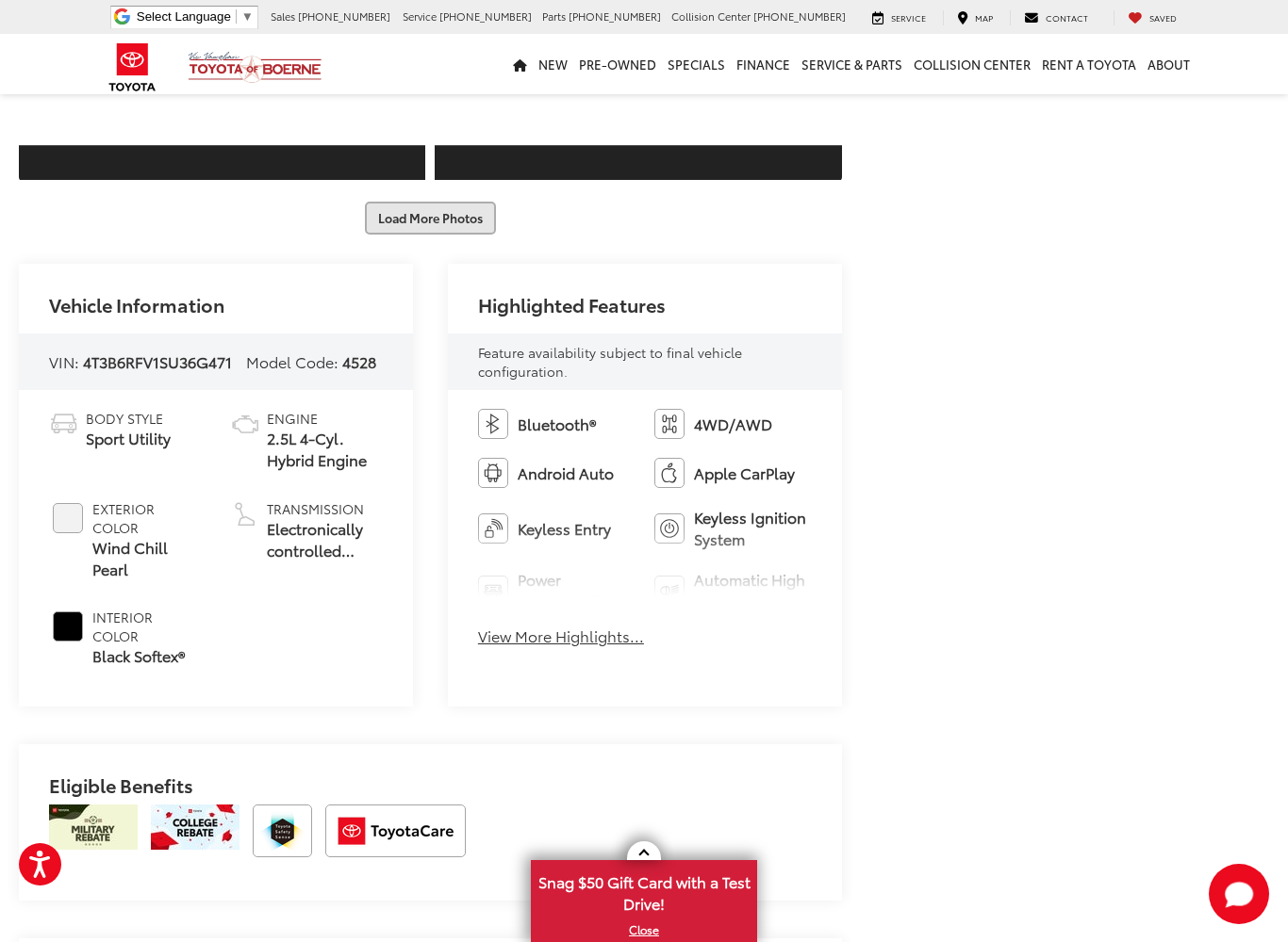
click at [479, 235] on button "Load More Photos" at bounding box center [430, 218] width 131 height 33
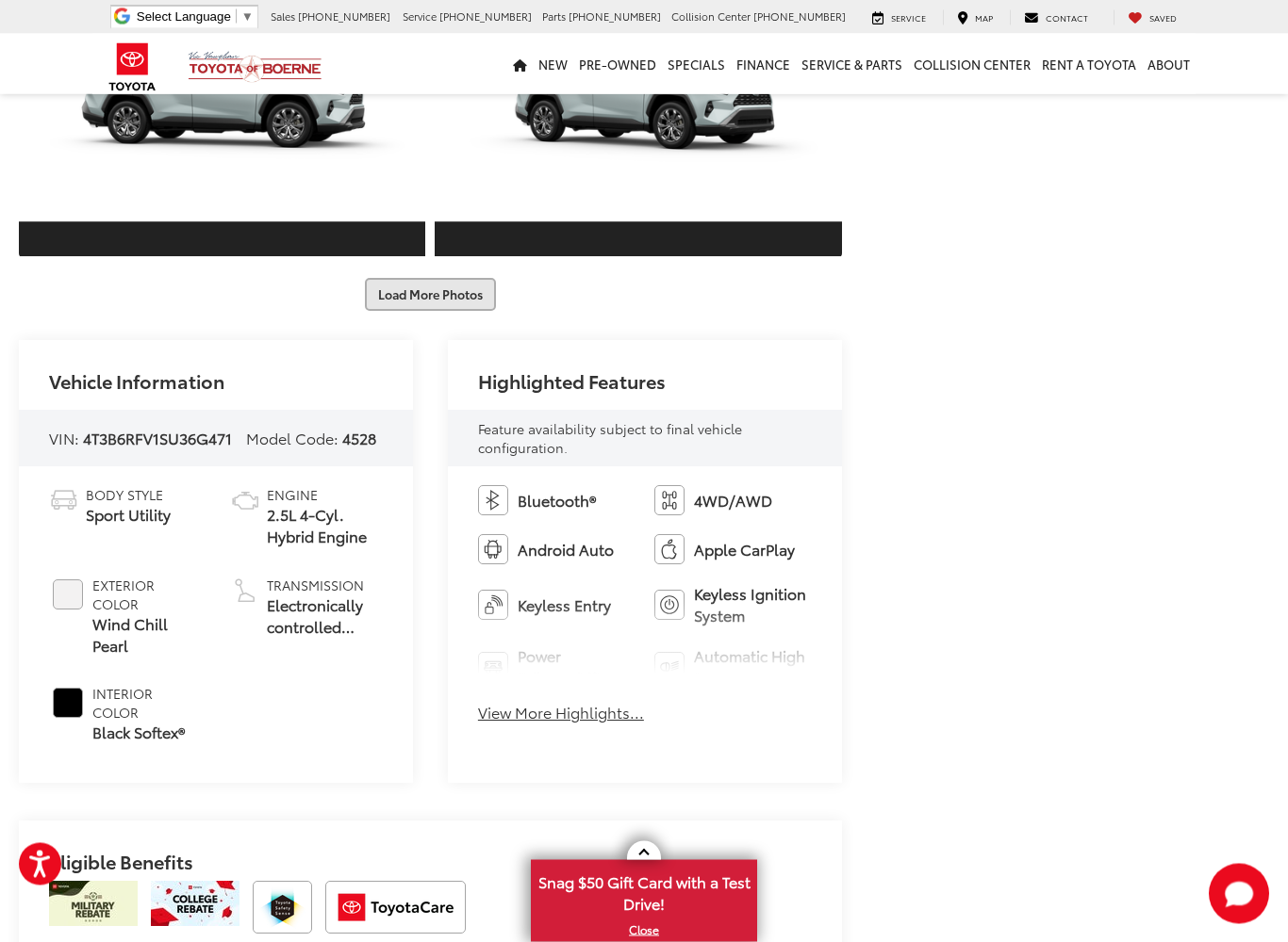
scroll to position [4791, 0]
click at [451, 311] on button "Load More Photos" at bounding box center [430, 294] width 131 height 33
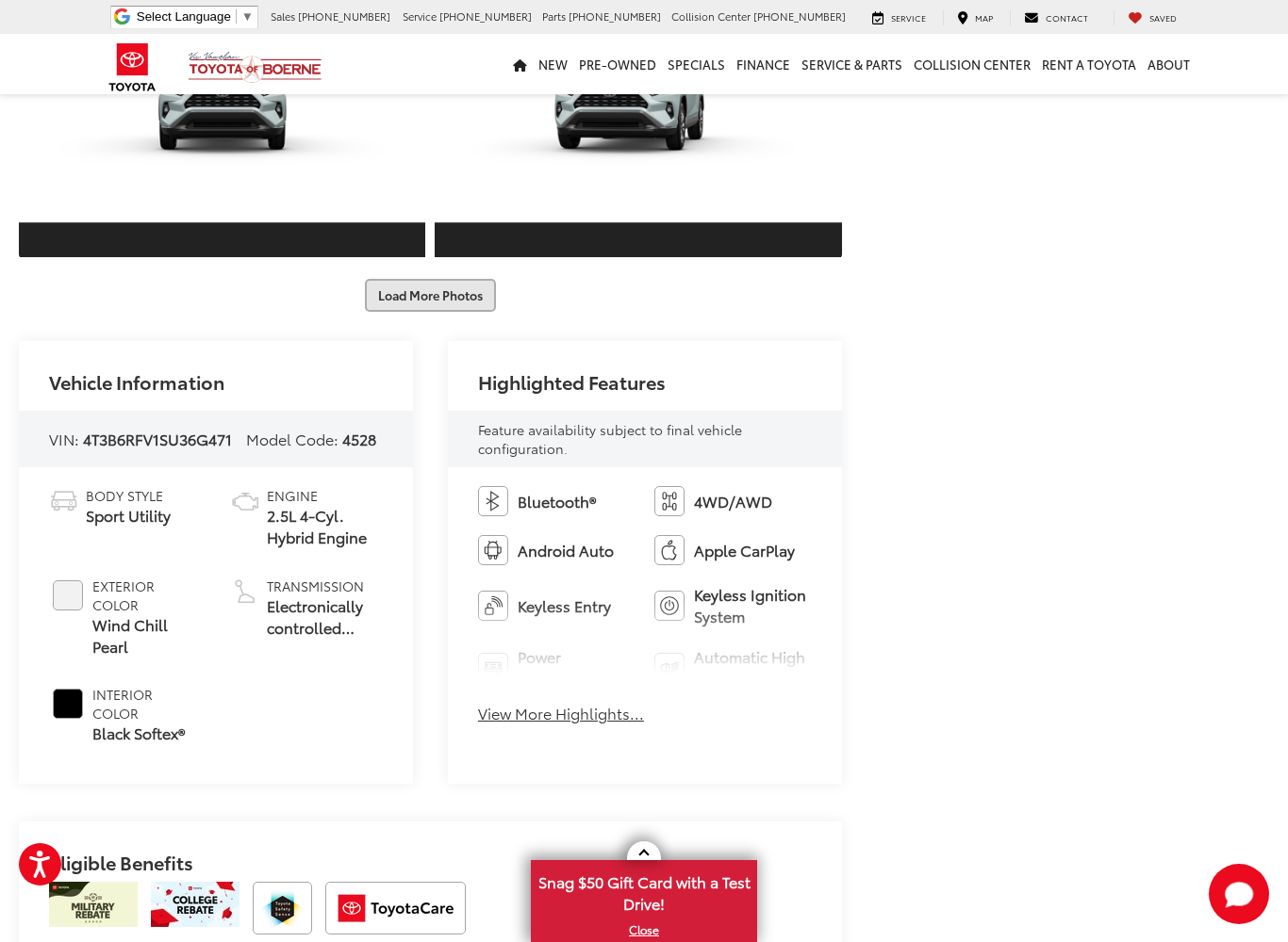
scroll to position [5423, 0]
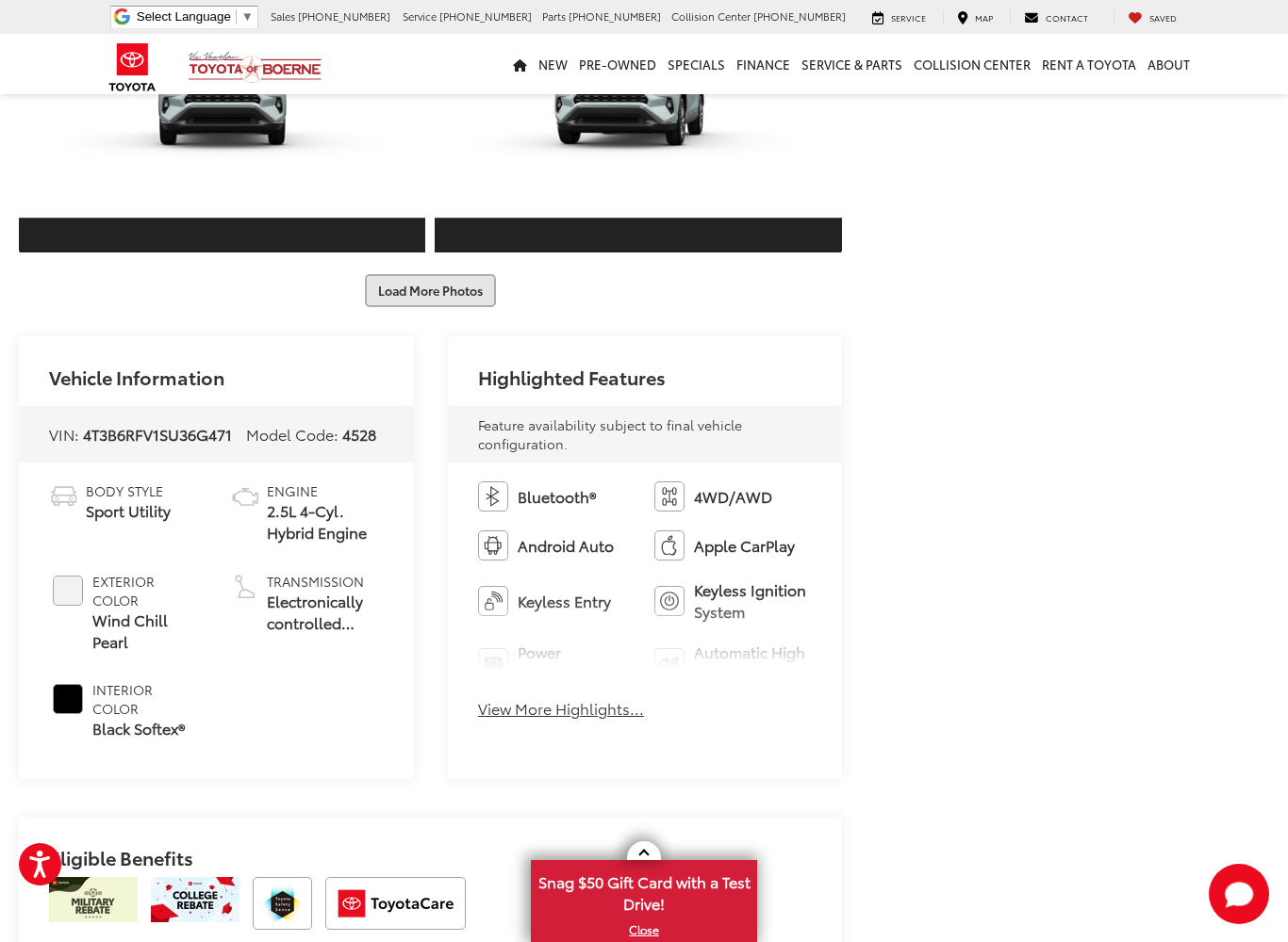
click at [447, 307] on button "Load More Photos" at bounding box center [430, 290] width 131 height 33
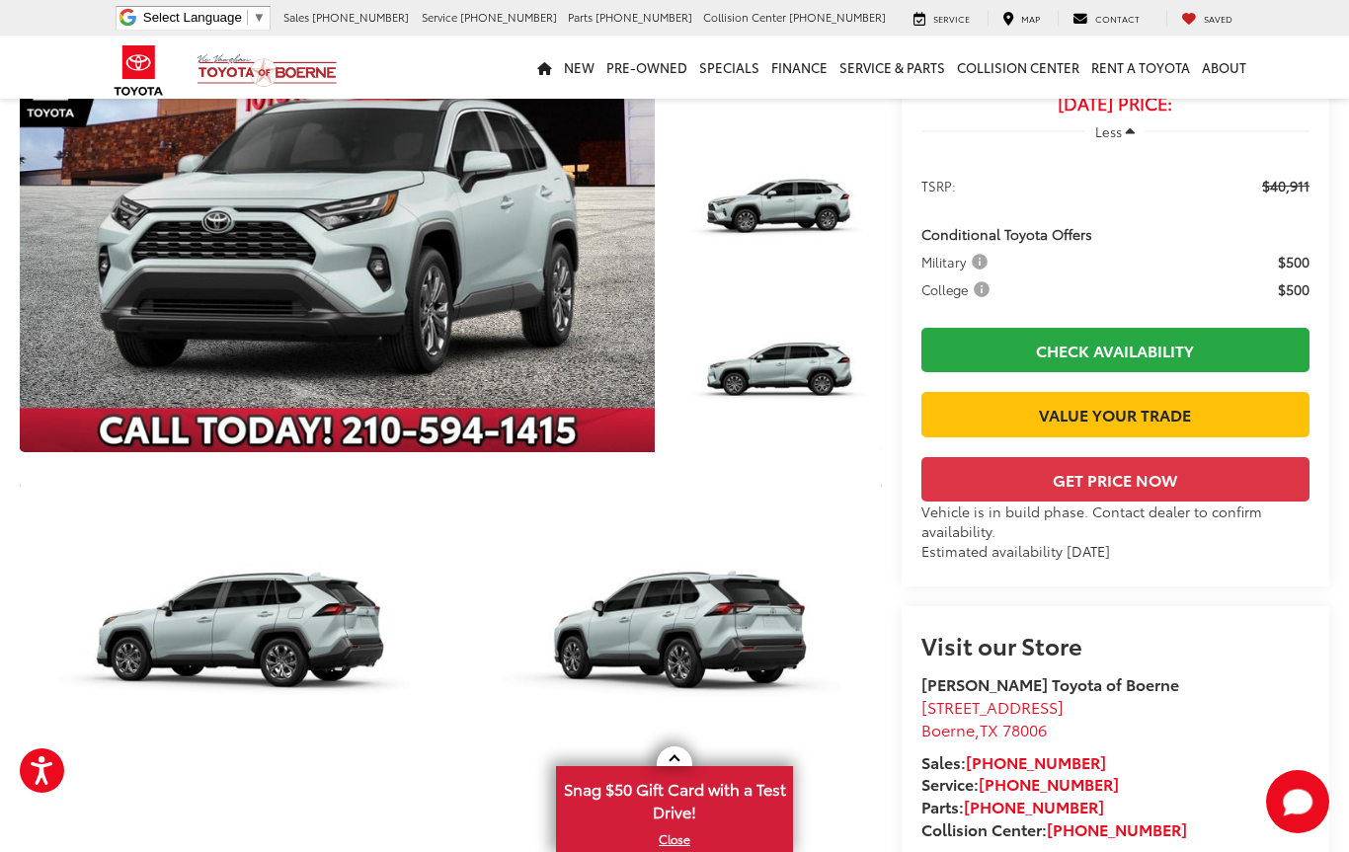
scroll to position [0, 0]
